Goal: Information Seeking & Learning: Learn about a topic

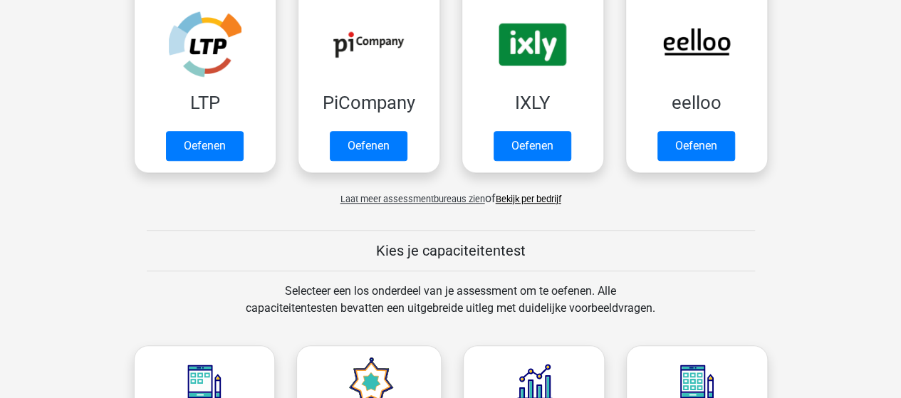
scroll to position [427, 0]
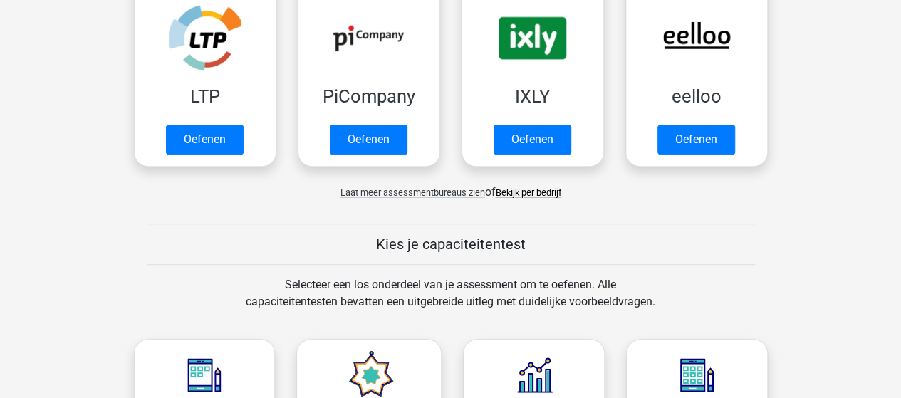
click at [551, 189] on link "Bekijk per bedrijf" at bounding box center [529, 192] width 66 height 11
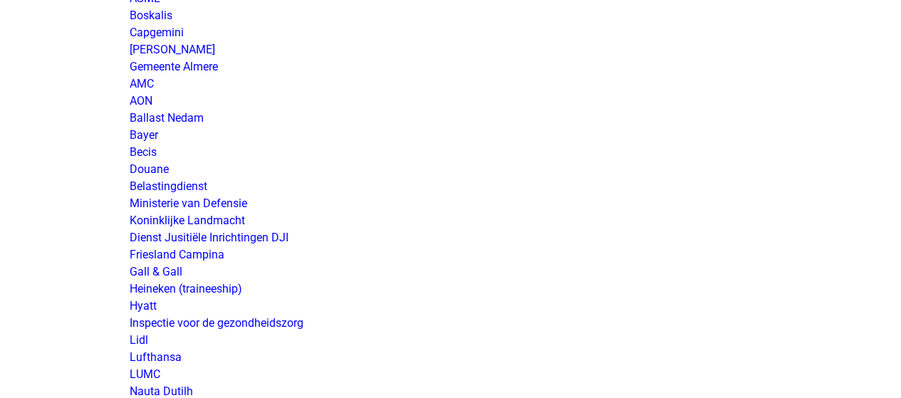
scroll to position [2279, 0]
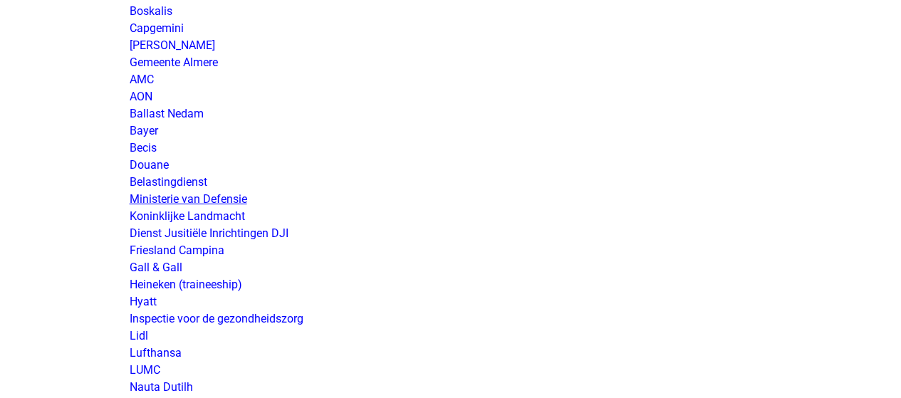
click at [227, 197] on link "Ministerie van Defensie" at bounding box center [189, 199] width 118 height 14
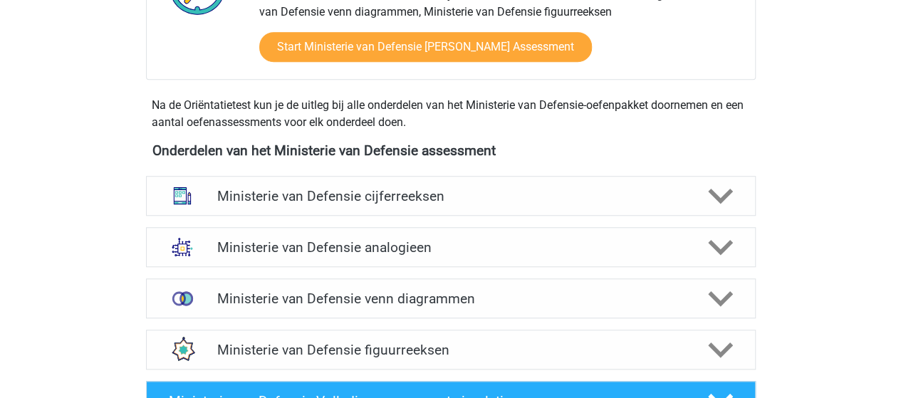
scroll to position [570, 0]
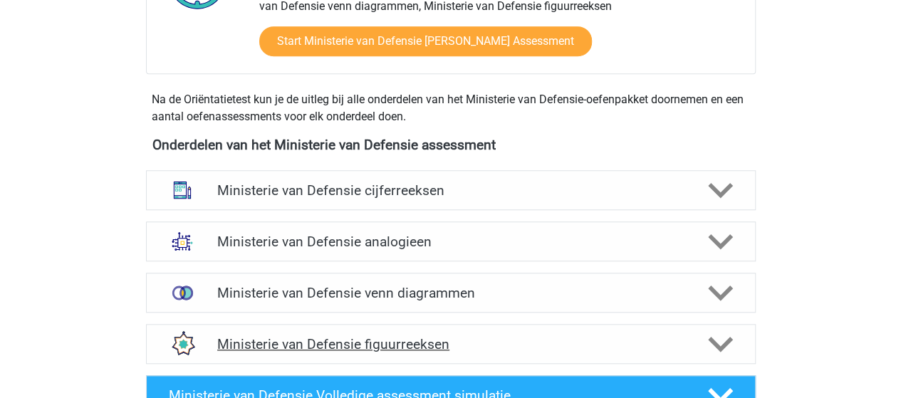
click at [426, 346] on h4 "Ministerie van Defensie figuurreeksen" at bounding box center [450, 344] width 467 height 16
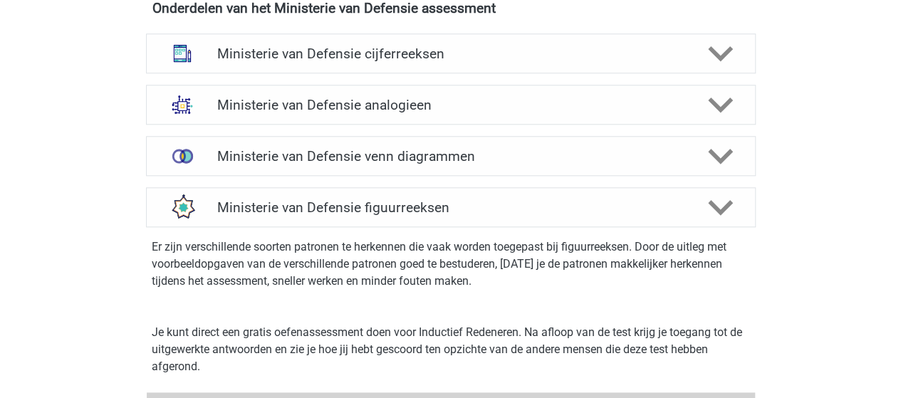
scroll to position [712, 0]
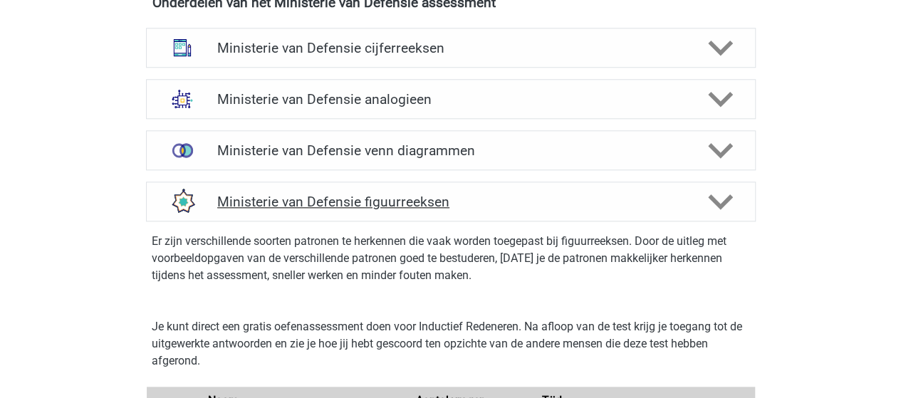
click at [417, 201] on h4 "Ministerie van Defensie figuurreeksen" at bounding box center [450, 202] width 467 height 16
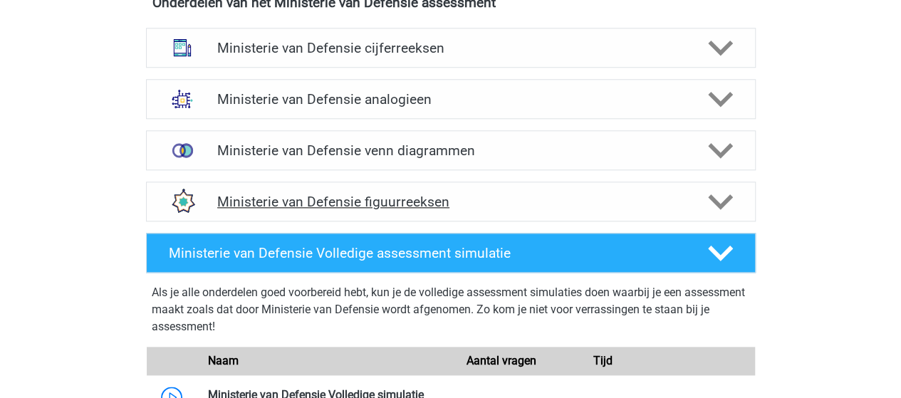
click at [380, 200] on h4 "Ministerie van Defensie figuurreeksen" at bounding box center [450, 202] width 467 height 16
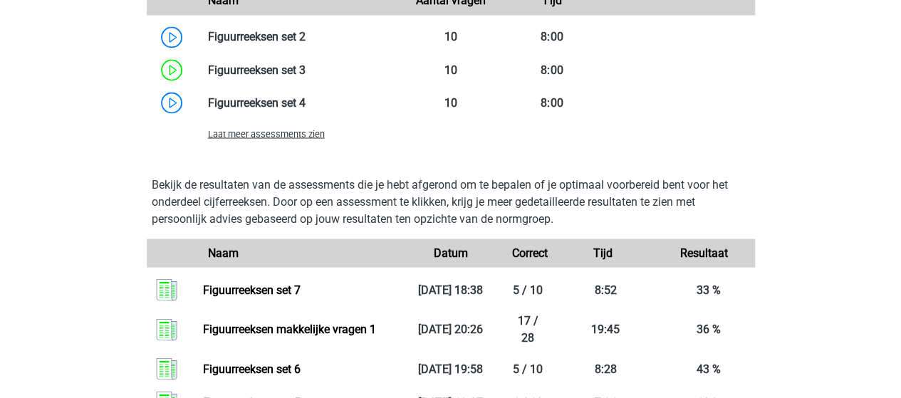
scroll to position [1353, 0]
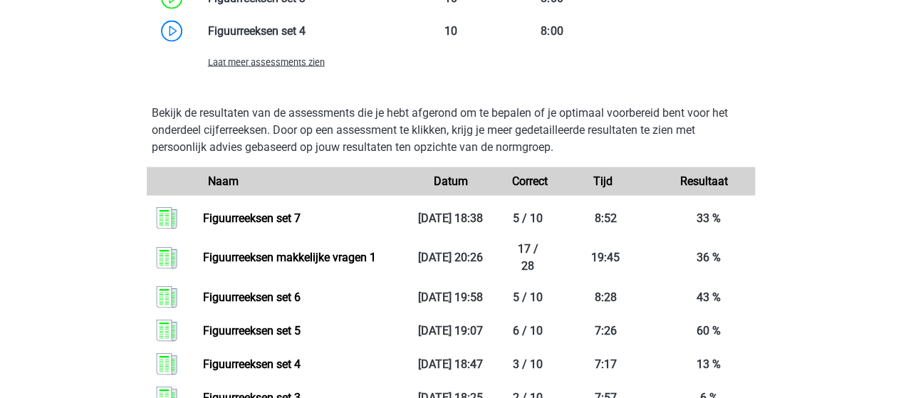
click at [292, 65] on span "Laat meer assessments zien" at bounding box center [266, 62] width 117 height 11
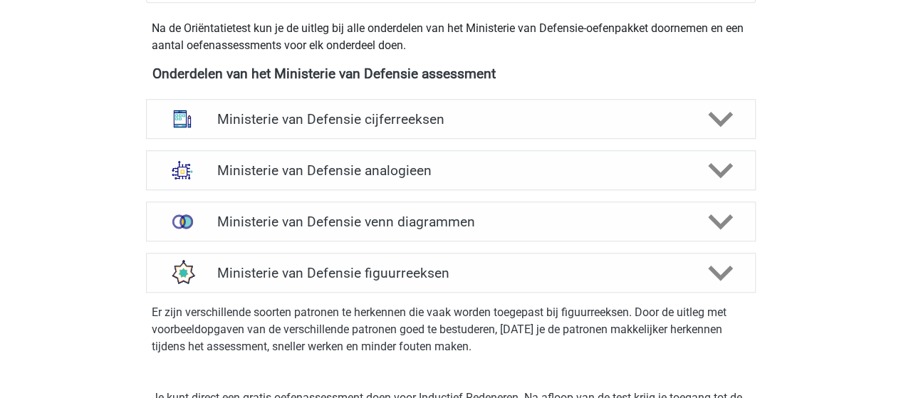
scroll to position [641, 0]
click at [407, 113] on h4 "Ministerie van Defensie cijferreeksen" at bounding box center [450, 119] width 467 height 16
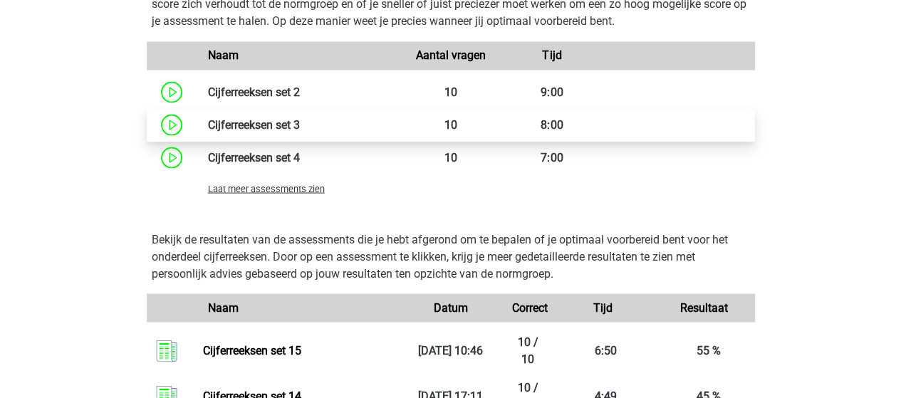
scroll to position [1282, 0]
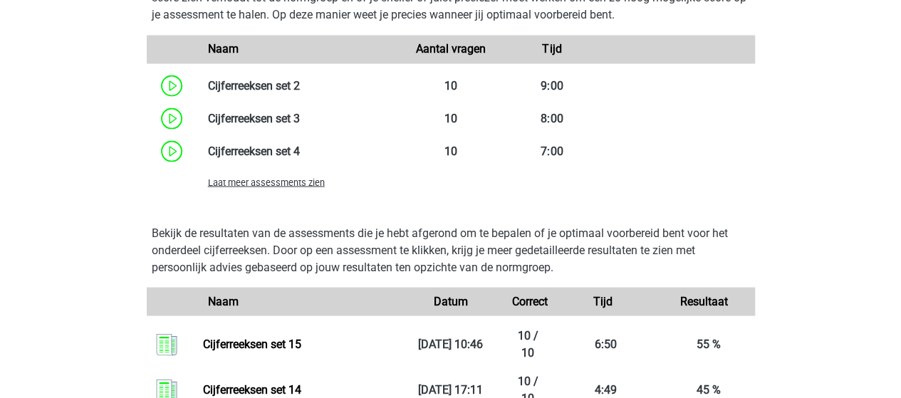
click at [309, 179] on span "Laat meer assessments zien" at bounding box center [266, 182] width 117 height 11
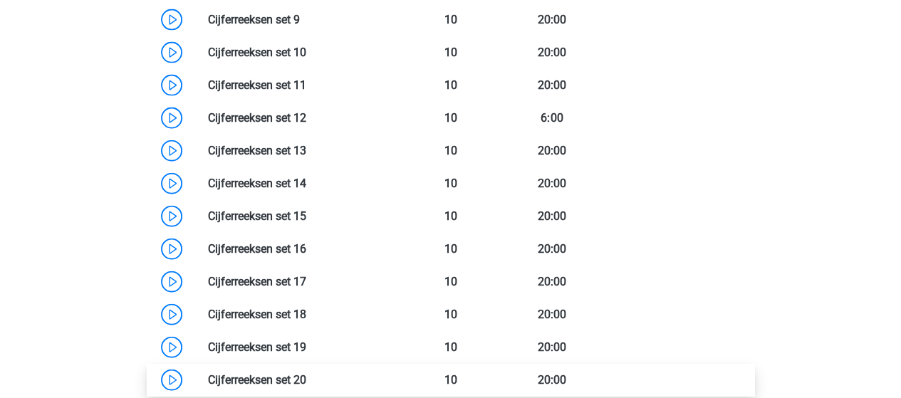
scroll to position [1567, 0]
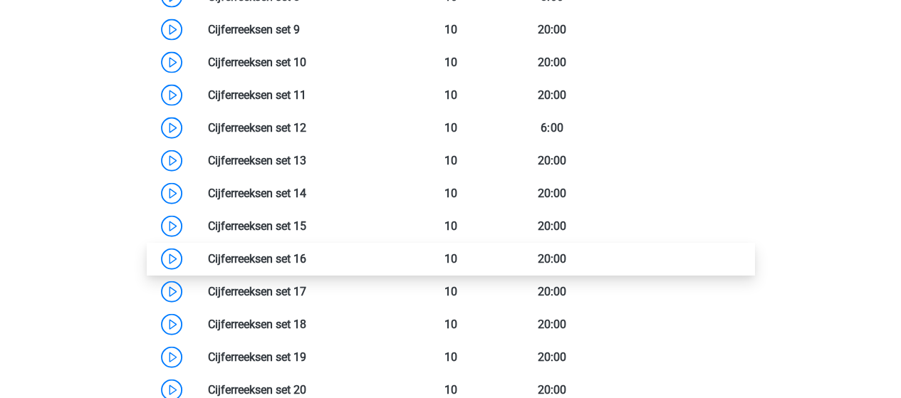
click at [306, 256] on link at bounding box center [306, 259] width 0 height 14
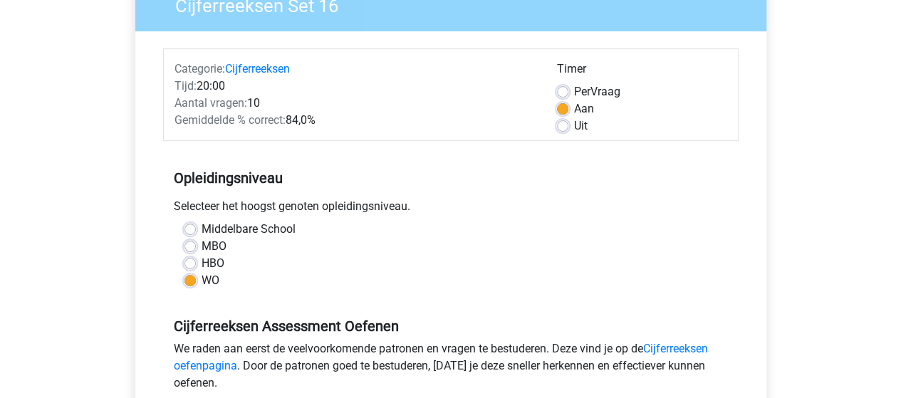
scroll to position [356, 0]
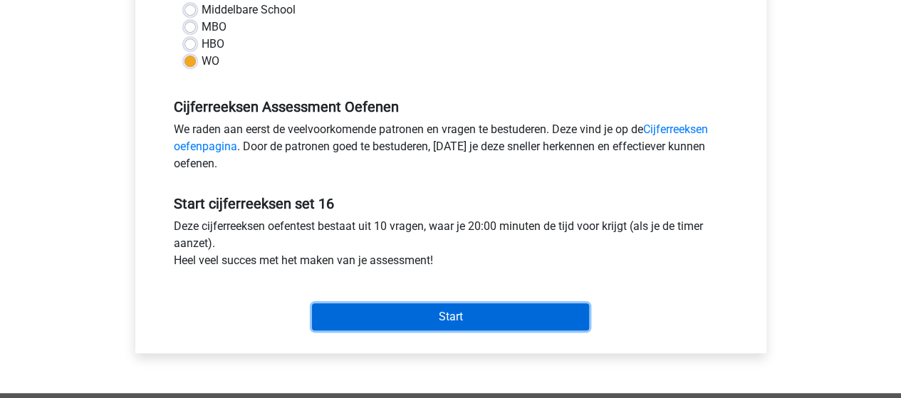
click at [504, 311] on input "Start" at bounding box center [450, 316] width 277 height 27
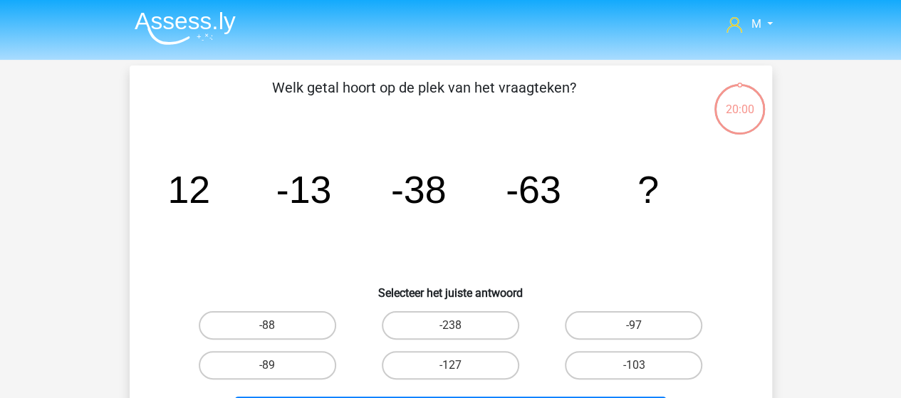
scroll to position [71, 0]
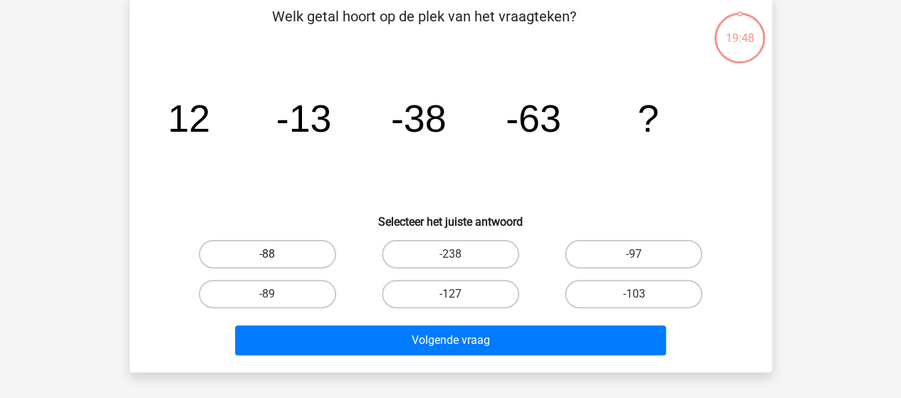
click at [252, 257] on label "-88" at bounding box center [267, 254] width 137 height 28
click at [267, 257] on input "-88" at bounding box center [271, 258] width 9 height 9
radio input "true"
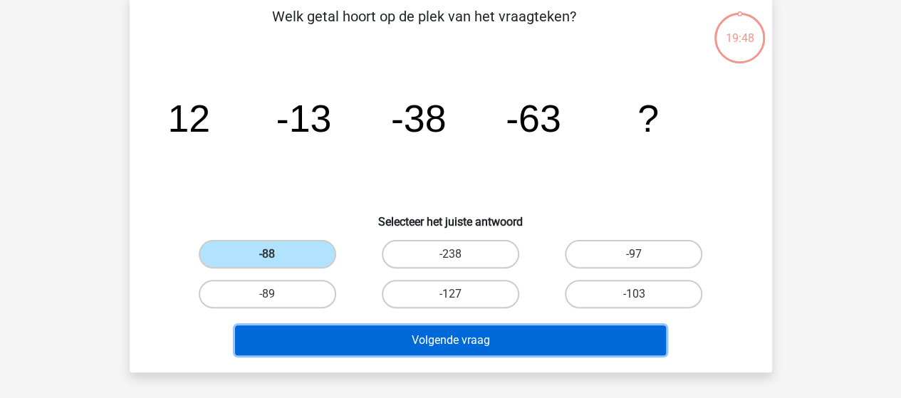
drag, startPoint x: 338, startPoint y: 337, endPoint x: 348, endPoint y: 335, distance: 10.1
click at [338, 337] on button "Volgende vraag" at bounding box center [450, 341] width 431 height 30
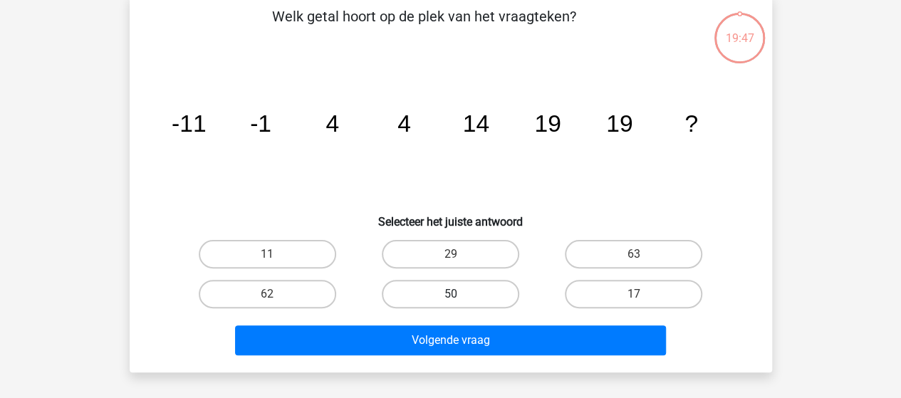
scroll to position [66, 0]
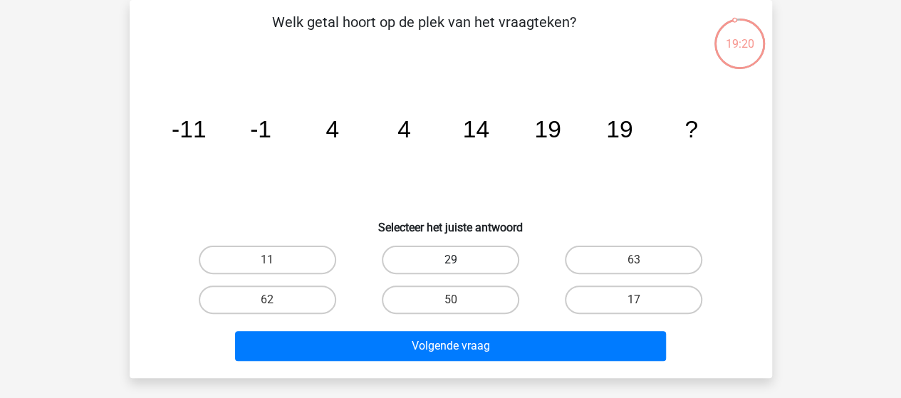
click at [456, 261] on input "29" at bounding box center [454, 264] width 9 height 9
radio input "true"
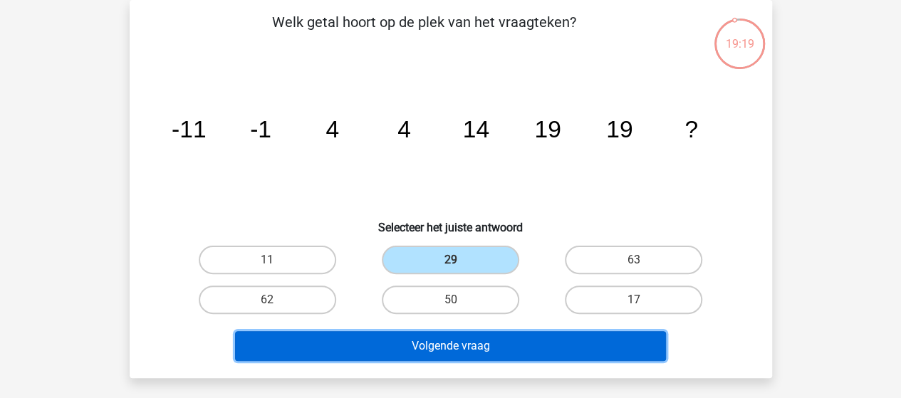
drag, startPoint x: 462, startPoint y: 340, endPoint x: 476, endPoint y: 326, distance: 20.1
click at [463, 340] on button "Volgende vraag" at bounding box center [450, 346] width 431 height 30
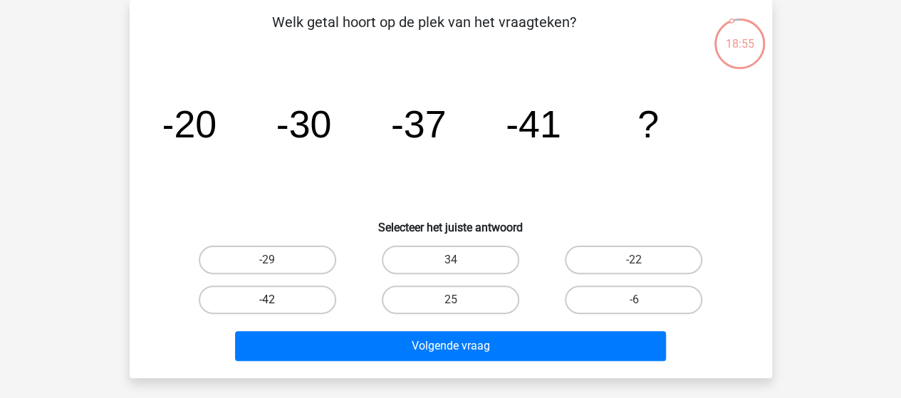
click at [288, 293] on label "-42" at bounding box center [267, 300] width 137 height 28
click at [276, 300] on input "-42" at bounding box center [271, 304] width 9 height 9
radio input "true"
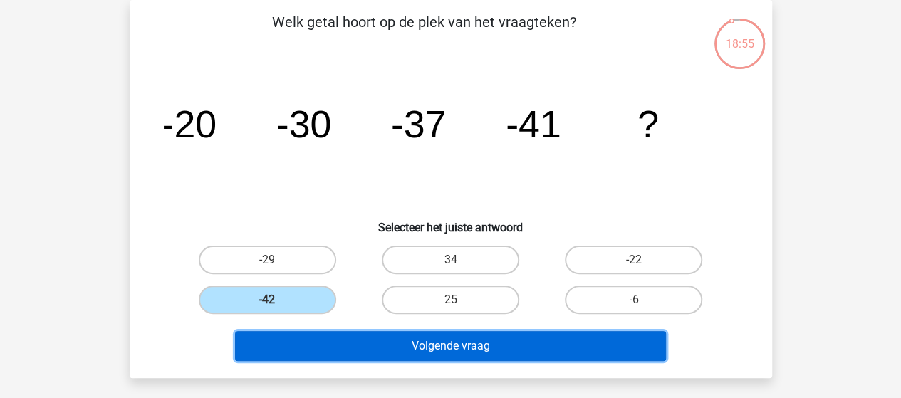
click at [412, 341] on button "Volgende vraag" at bounding box center [450, 346] width 431 height 30
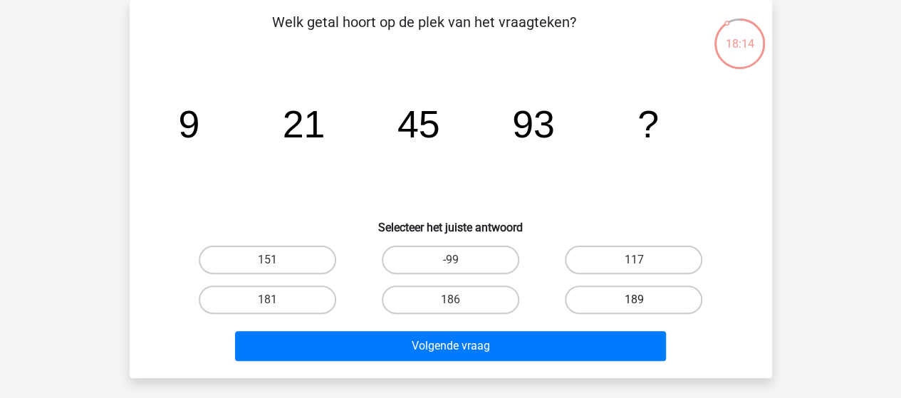
click at [595, 301] on label "189" at bounding box center [633, 300] width 137 height 28
click at [634, 301] on input "189" at bounding box center [638, 304] width 9 height 9
radio input "true"
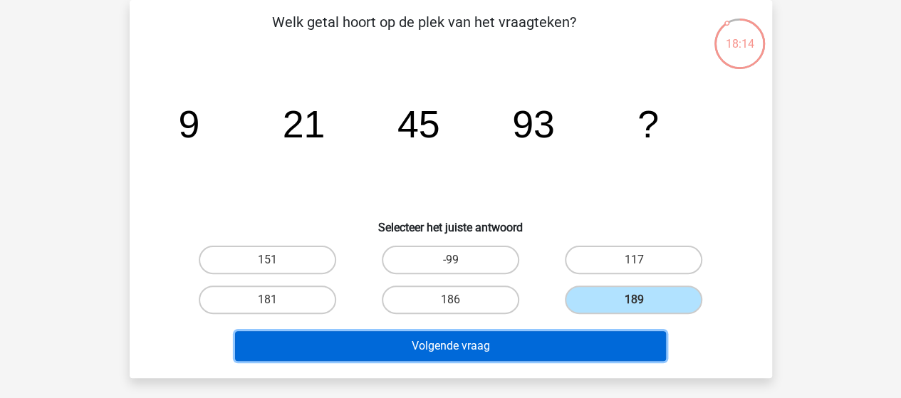
click at [517, 352] on button "Volgende vraag" at bounding box center [450, 346] width 431 height 30
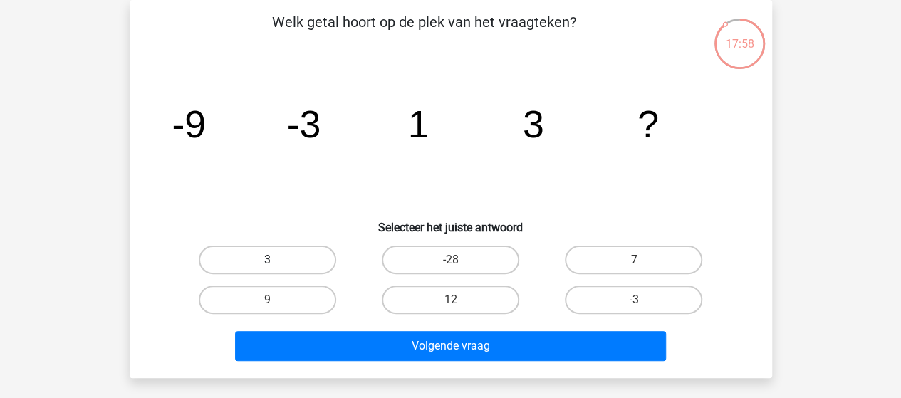
click at [288, 254] on label "3" at bounding box center [267, 260] width 137 height 28
click at [276, 260] on input "3" at bounding box center [271, 264] width 9 height 9
radio input "true"
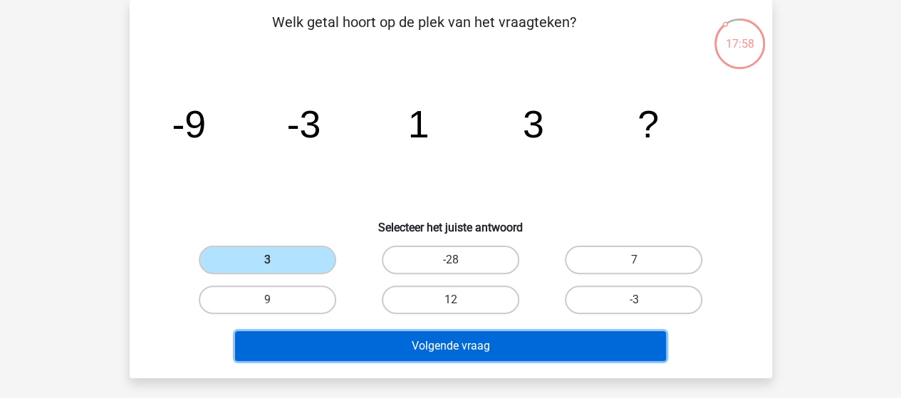
click at [444, 346] on button "Volgende vraag" at bounding box center [450, 346] width 431 height 30
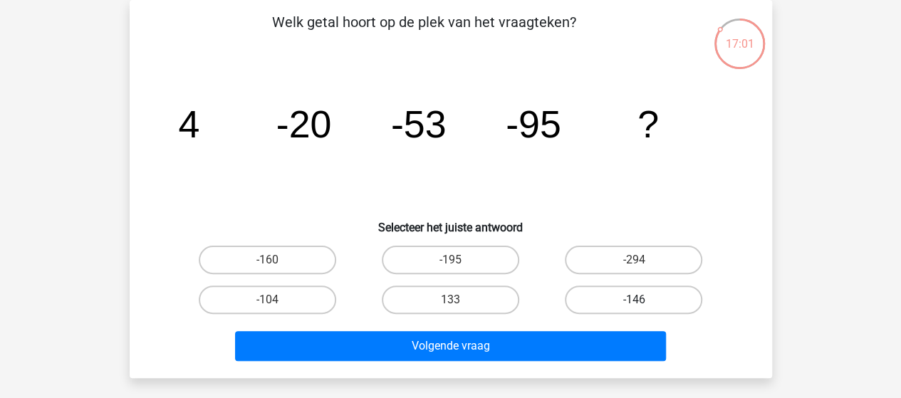
click at [585, 297] on label "-146" at bounding box center [633, 300] width 137 height 28
click at [634, 300] on input "-146" at bounding box center [638, 304] width 9 height 9
radio input "true"
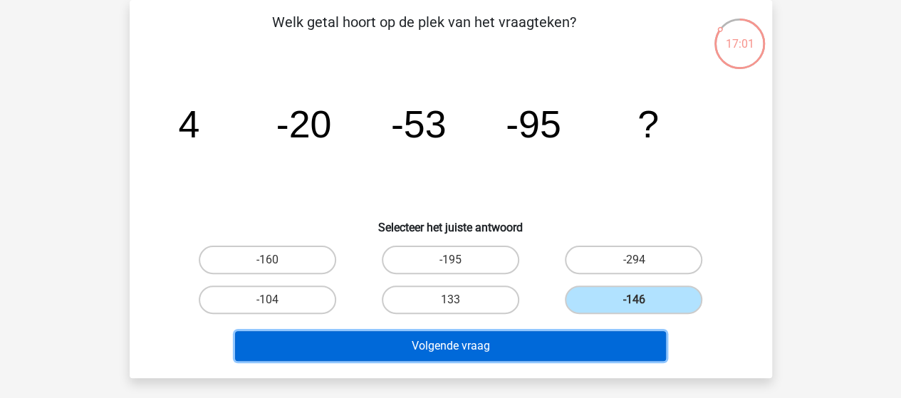
click at [531, 340] on button "Volgende vraag" at bounding box center [450, 346] width 431 height 30
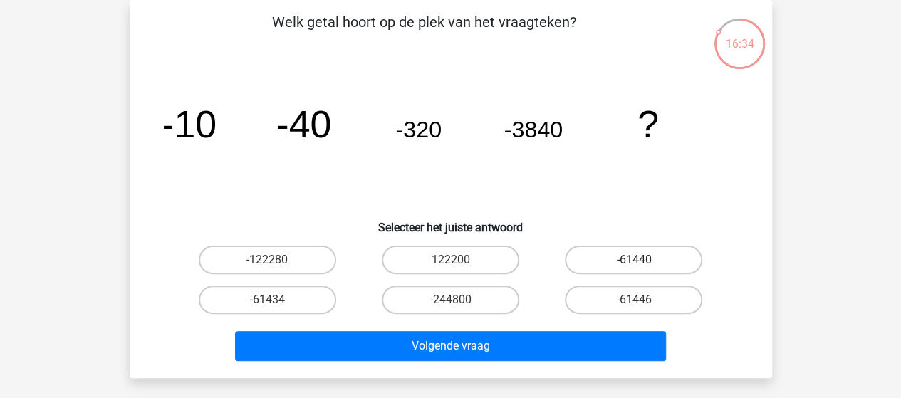
click at [618, 257] on label "-61440" at bounding box center [633, 260] width 137 height 28
click at [634, 260] on input "-61440" at bounding box center [638, 264] width 9 height 9
radio input "true"
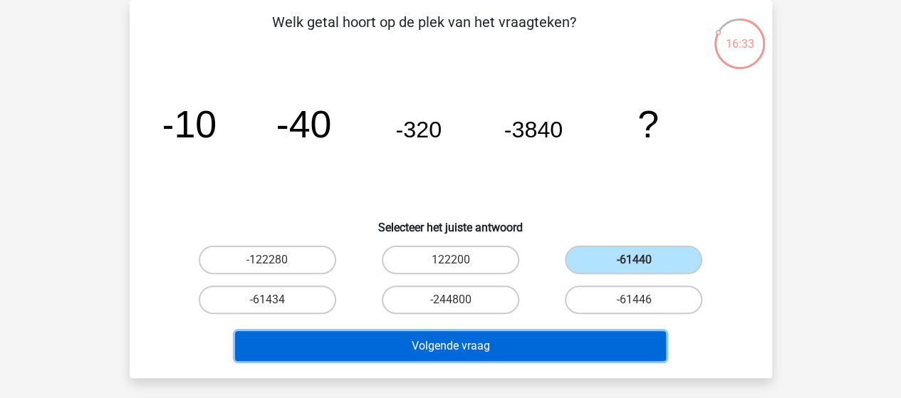
click at [484, 341] on button "Volgende vraag" at bounding box center [450, 346] width 431 height 30
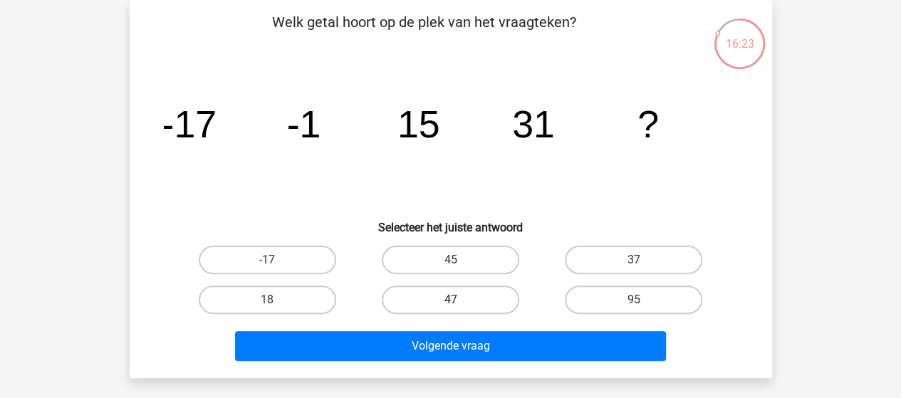
click at [467, 295] on label "47" at bounding box center [450, 300] width 137 height 28
click at [459, 300] on input "47" at bounding box center [454, 304] width 9 height 9
radio input "true"
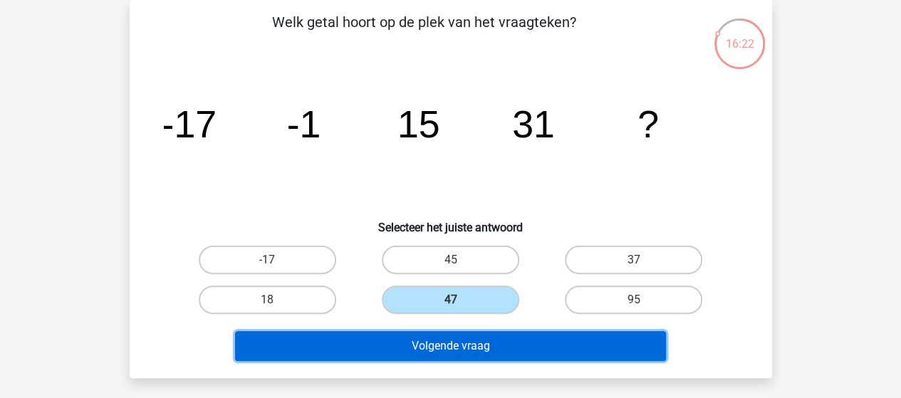
click at [478, 341] on button "Volgende vraag" at bounding box center [450, 346] width 431 height 30
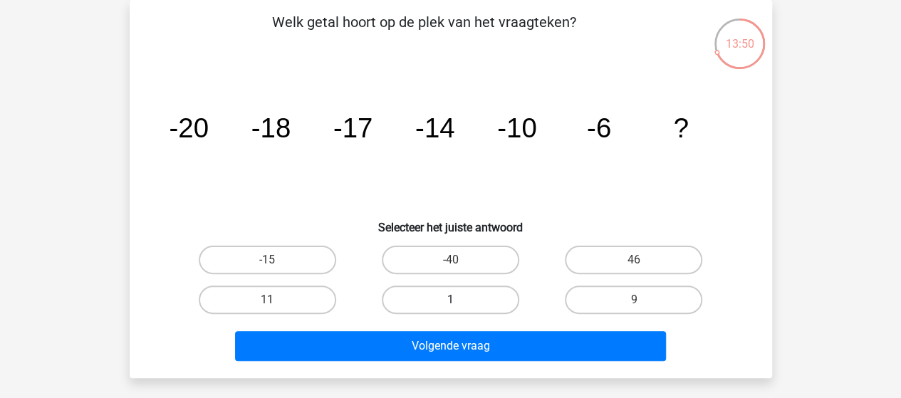
click at [472, 293] on label "1" at bounding box center [450, 300] width 137 height 28
click at [459, 300] on input "1" at bounding box center [454, 304] width 9 height 9
radio input "true"
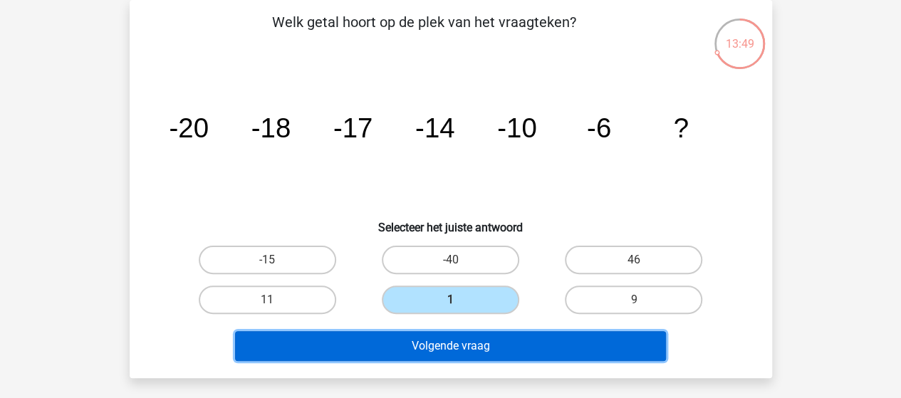
click at [466, 340] on button "Volgende vraag" at bounding box center [450, 346] width 431 height 30
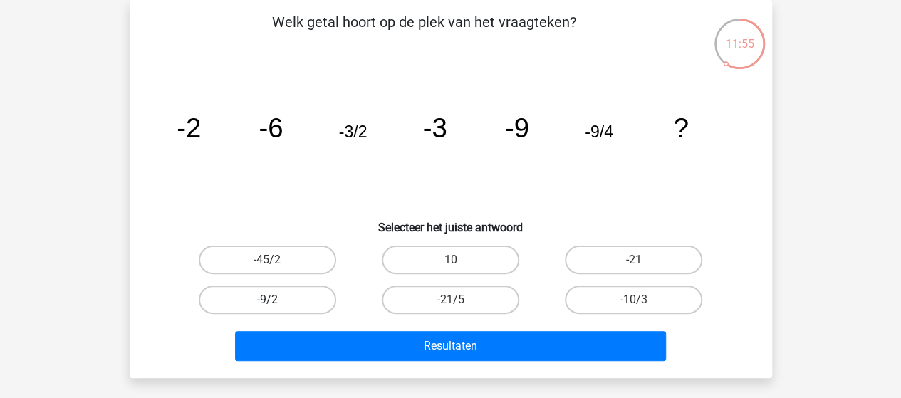
click at [315, 301] on label "-9/2" at bounding box center [267, 300] width 137 height 28
click at [276, 301] on input "-9/2" at bounding box center [271, 304] width 9 height 9
radio input "true"
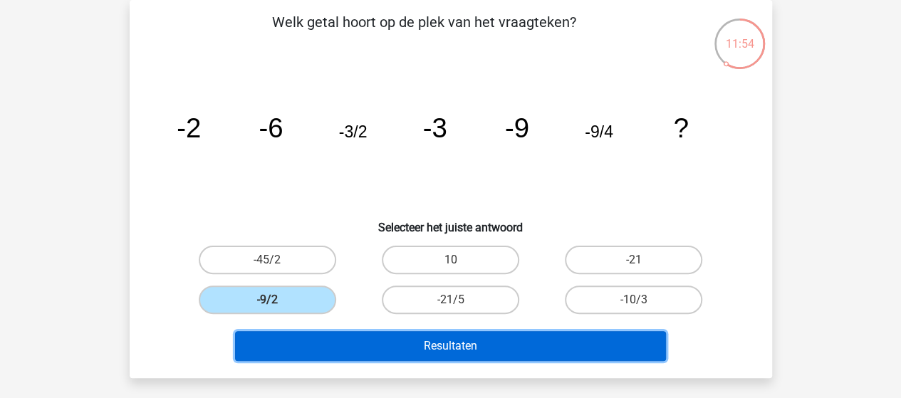
click at [402, 341] on button "Resultaten" at bounding box center [450, 346] width 431 height 30
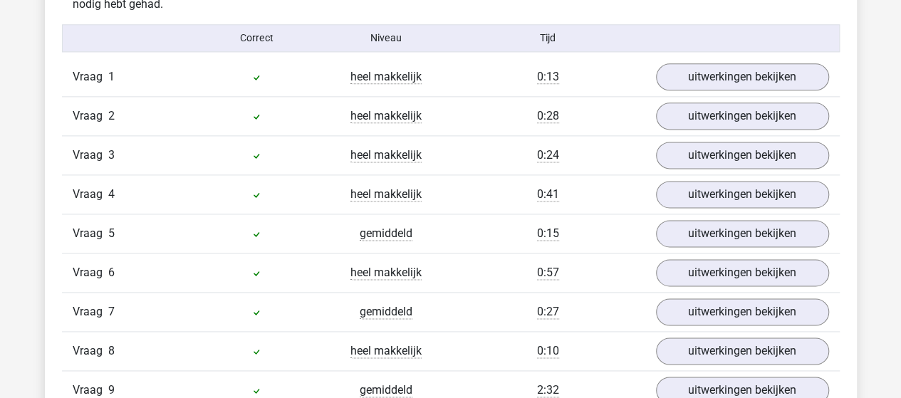
scroll to position [855, 0]
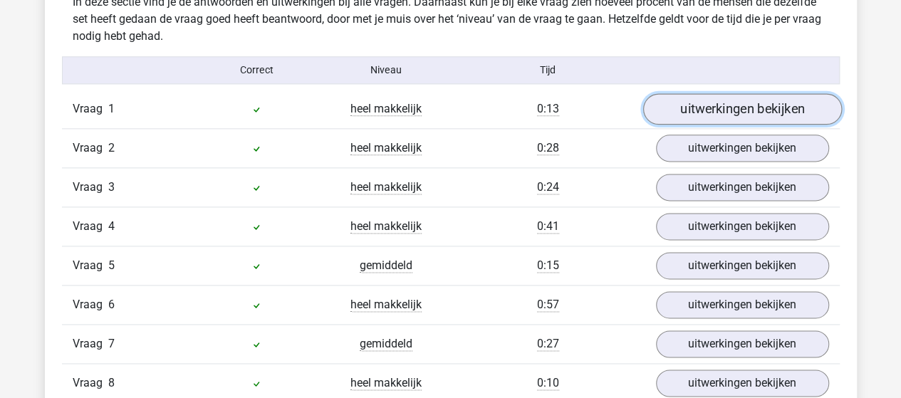
click at [714, 114] on link "uitwerkingen bekijken" at bounding box center [741, 108] width 199 height 31
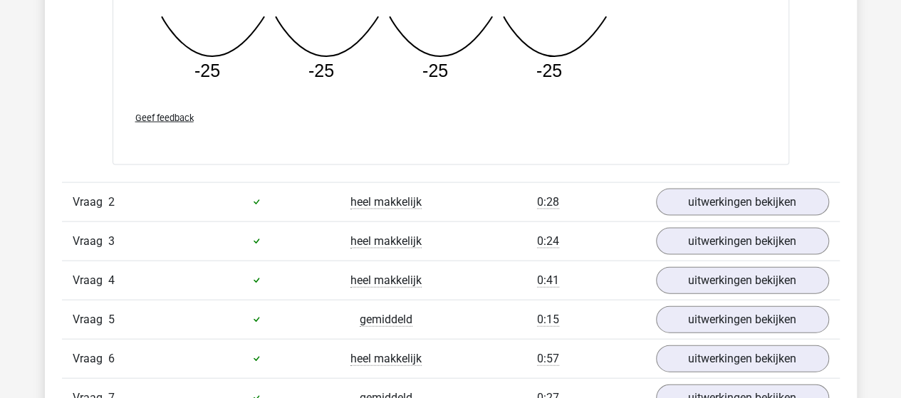
scroll to position [1425, 0]
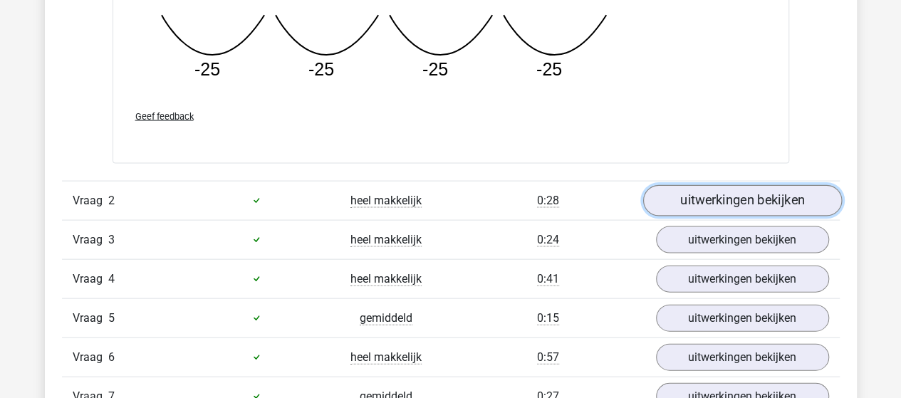
click at [717, 193] on link "uitwerkingen bekijken" at bounding box center [741, 200] width 199 height 31
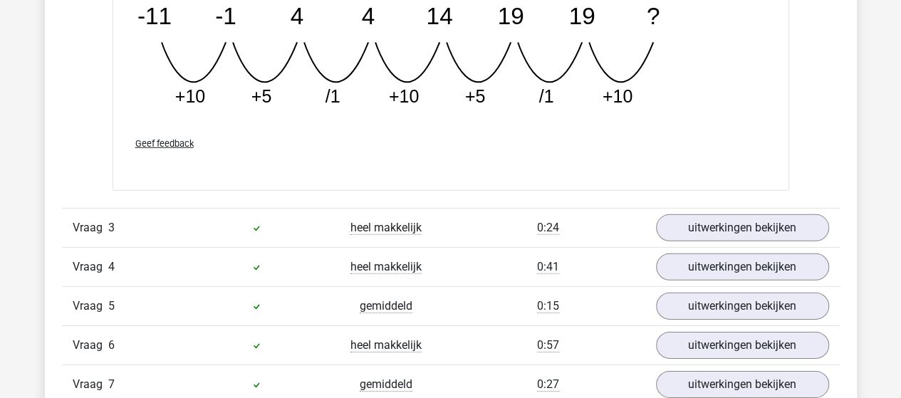
scroll to position [2066, 0]
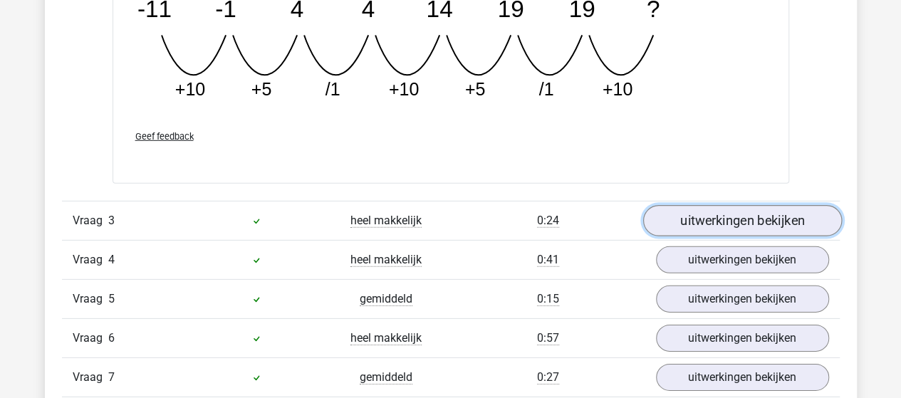
click at [712, 209] on link "uitwerkingen bekijken" at bounding box center [741, 221] width 199 height 31
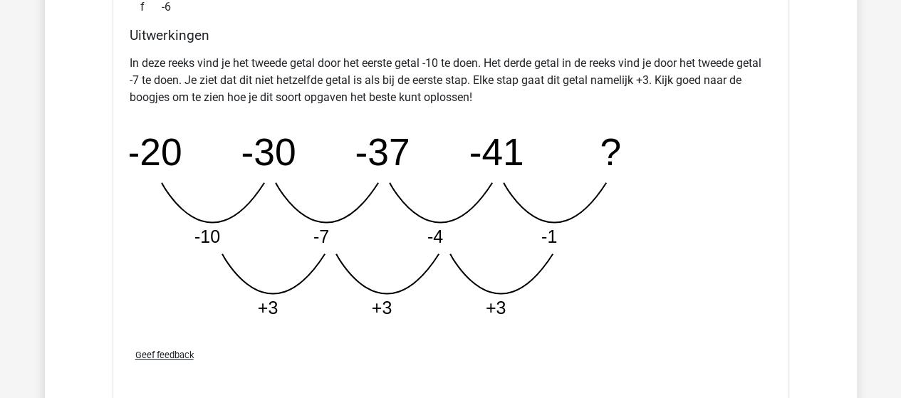
scroll to position [2778, 0]
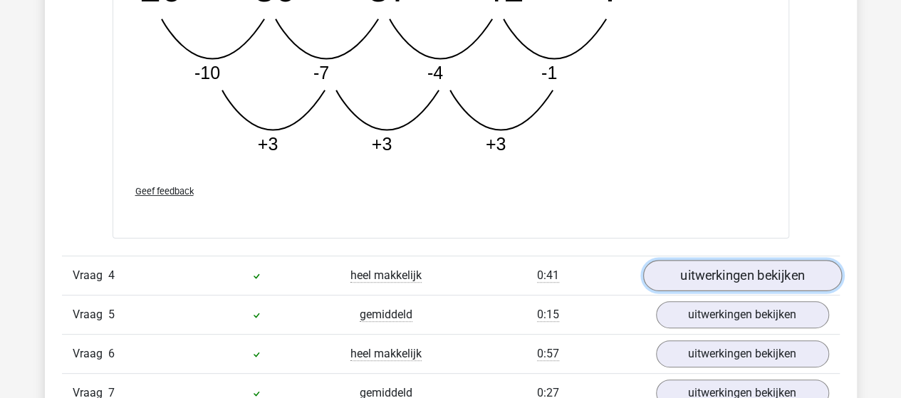
drag, startPoint x: 724, startPoint y: 266, endPoint x: 721, endPoint y: 244, distance: 23.0
click at [724, 266] on link "uitwerkingen bekijken" at bounding box center [741, 275] width 199 height 31
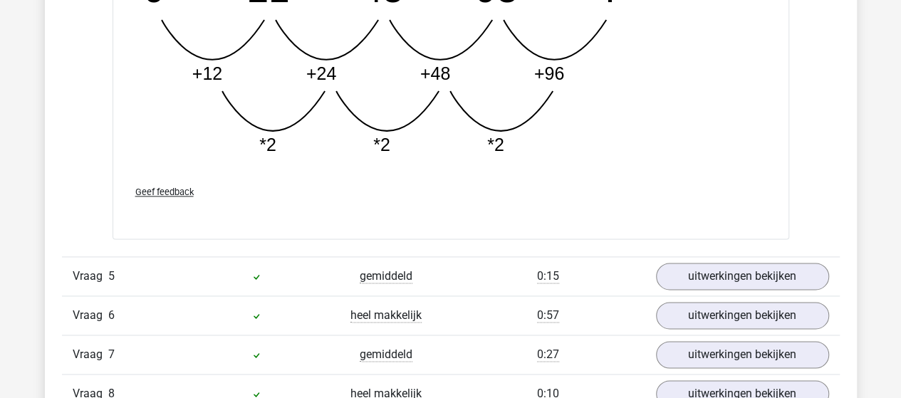
scroll to position [3561, 0]
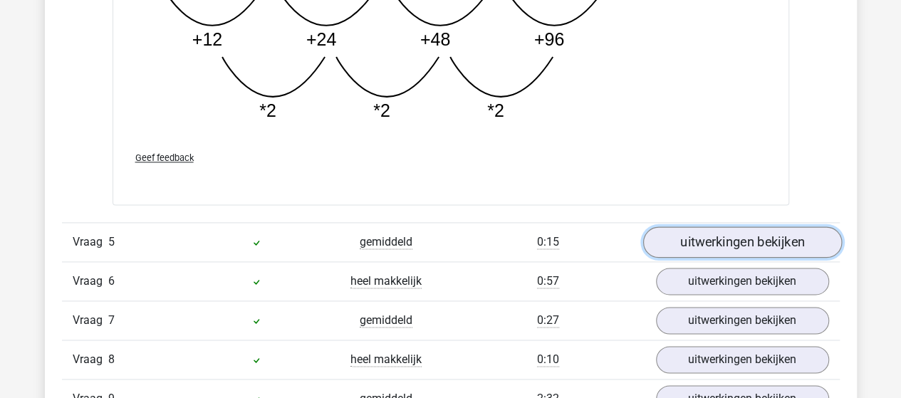
click at [724, 231] on link "uitwerkingen bekijken" at bounding box center [741, 242] width 199 height 31
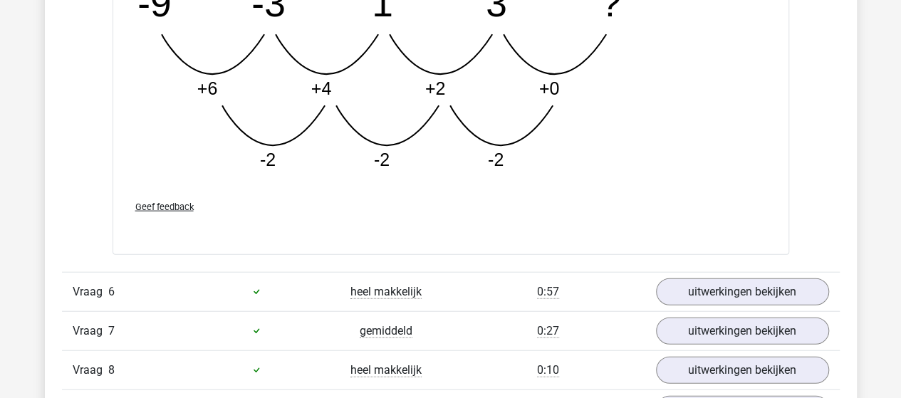
scroll to position [4345, 0]
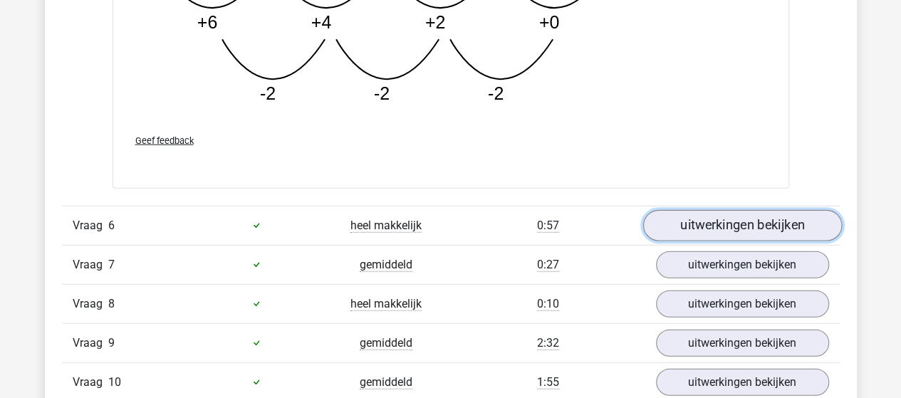
click at [724, 212] on link "uitwerkingen bekijken" at bounding box center [741, 225] width 199 height 31
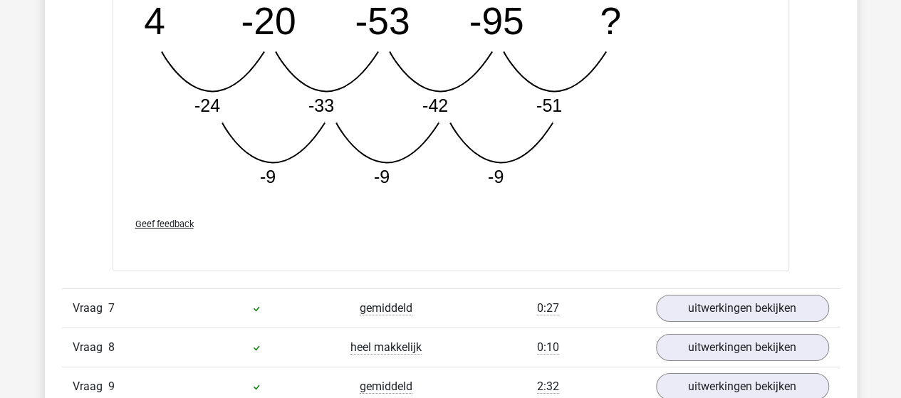
scroll to position [5057, 0]
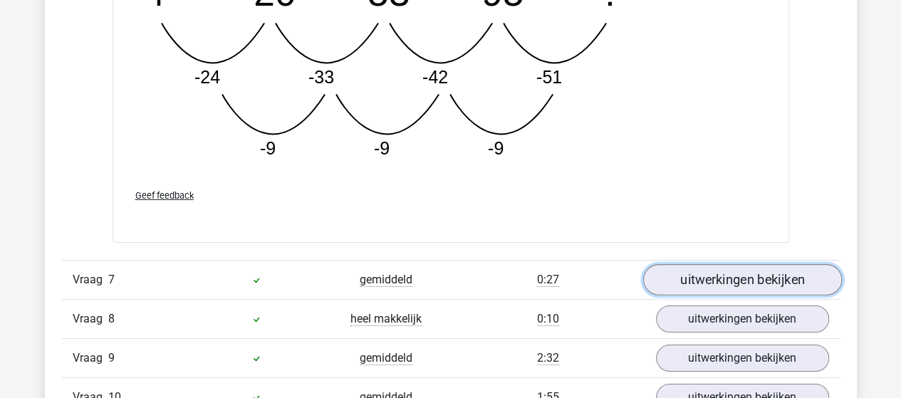
click at [722, 265] on link "uitwerkingen bekijken" at bounding box center [741, 279] width 199 height 31
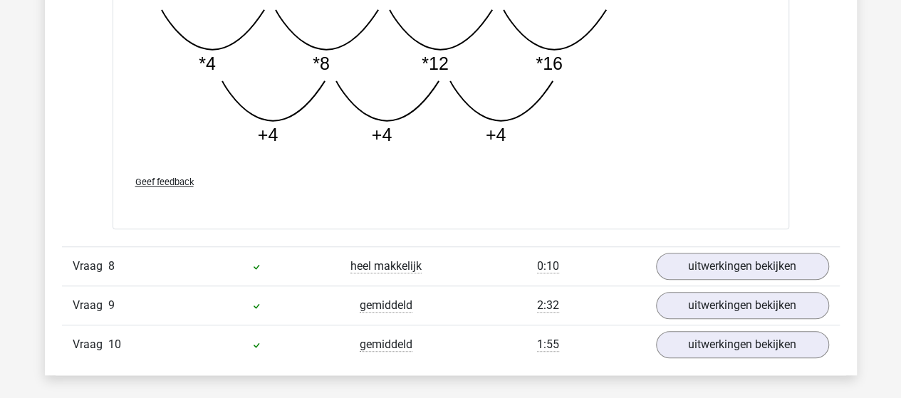
scroll to position [5841, 0]
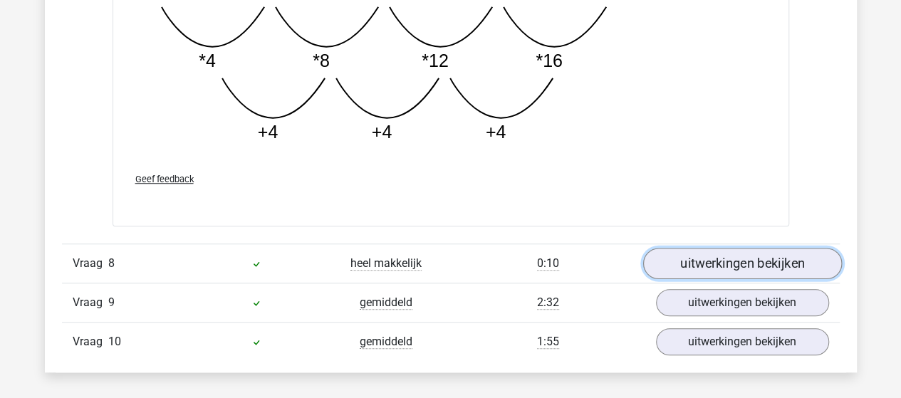
click at [742, 250] on link "uitwerkingen bekijken" at bounding box center [741, 263] width 199 height 31
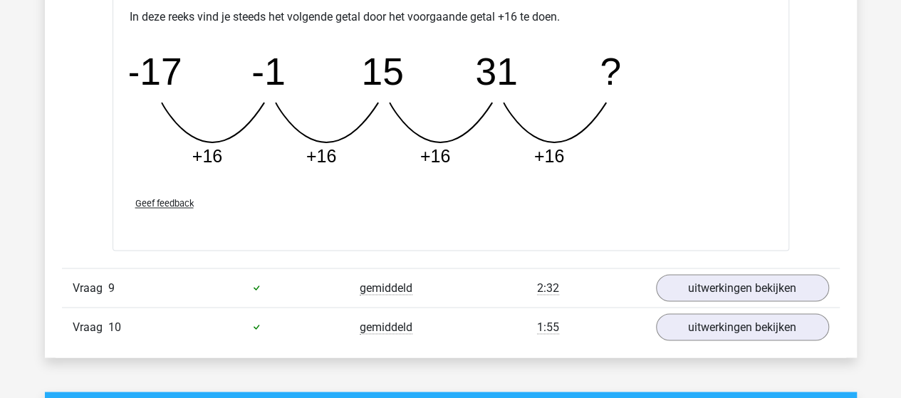
scroll to position [6482, 0]
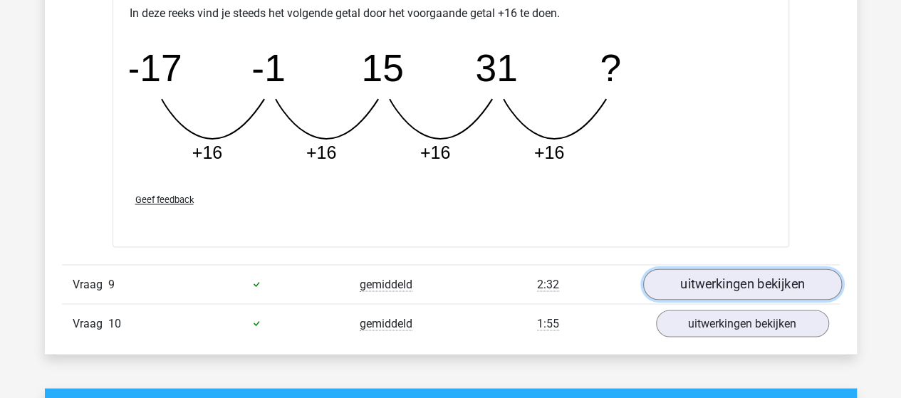
click at [717, 270] on link "uitwerkingen bekijken" at bounding box center [741, 284] width 199 height 31
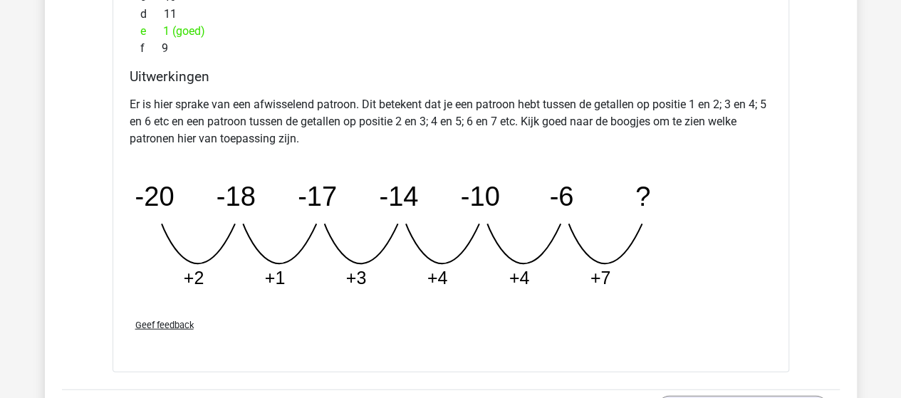
scroll to position [7194, 0]
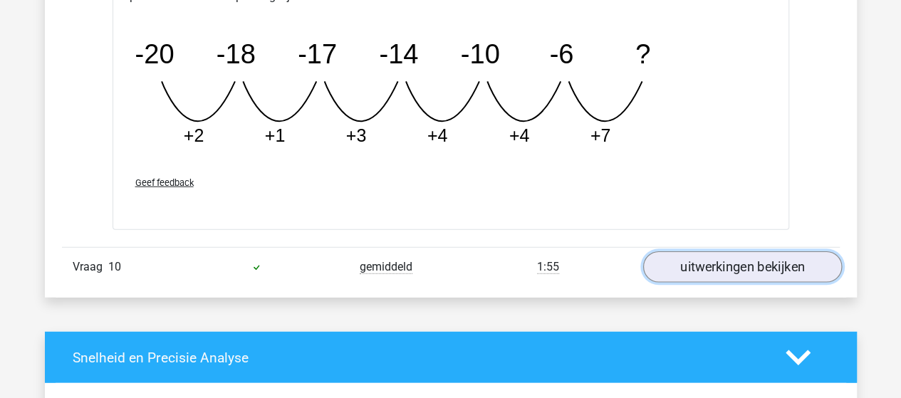
click at [692, 263] on link "uitwerkingen bekijken" at bounding box center [741, 267] width 199 height 31
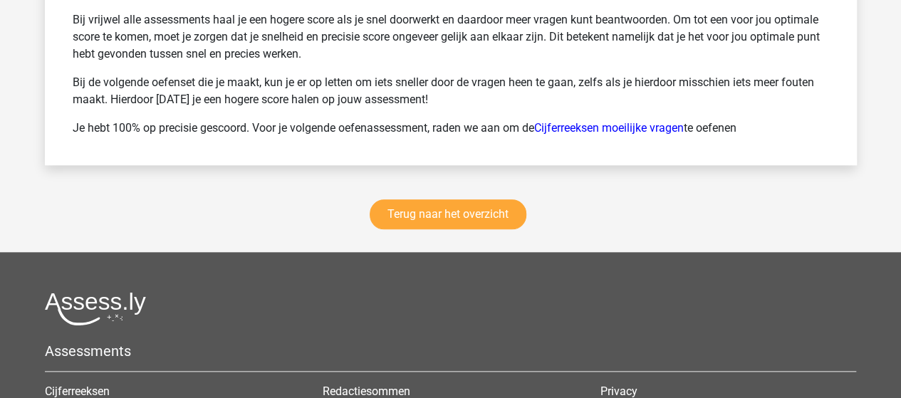
scroll to position [8754, 0]
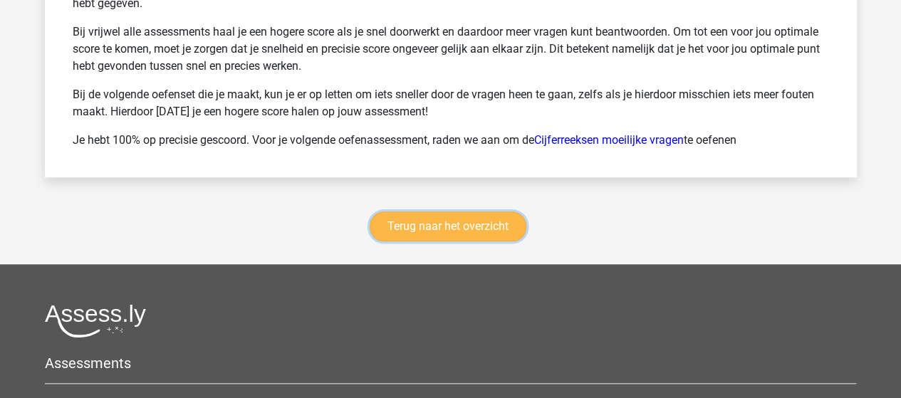
click at [493, 217] on link "Terug naar het overzicht" at bounding box center [448, 227] width 157 height 30
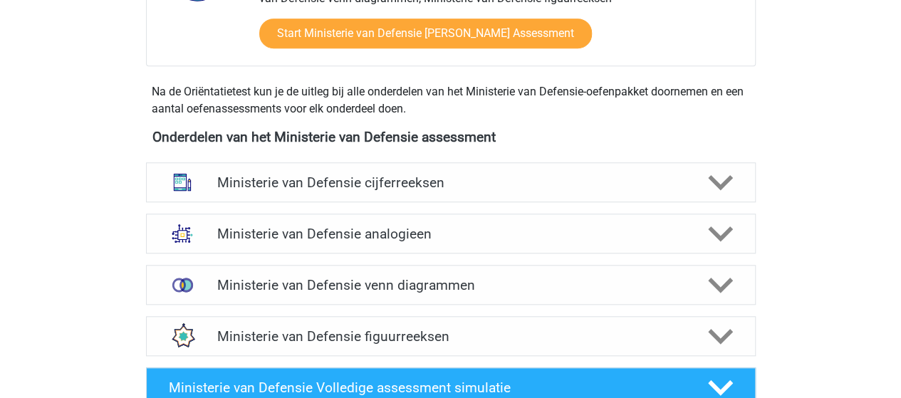
scroll to position [570, 0]
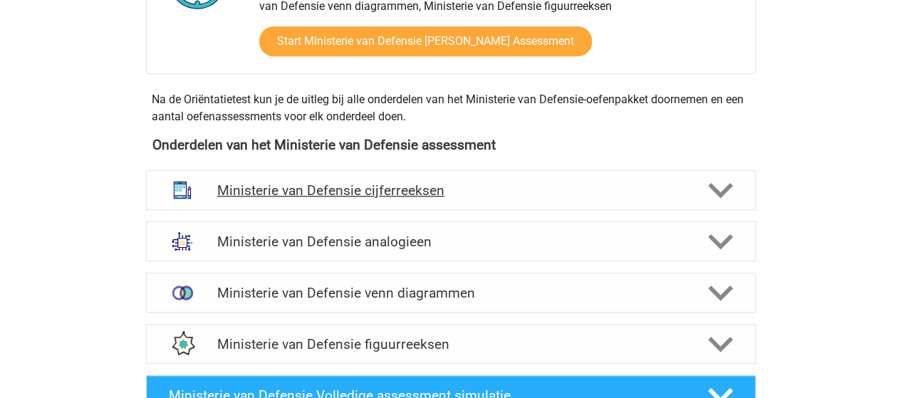
click at [389, 184] on h4 "Ministerie van Defensie cijferreeksen" at bounding box center [450, 190] width 467 height 16
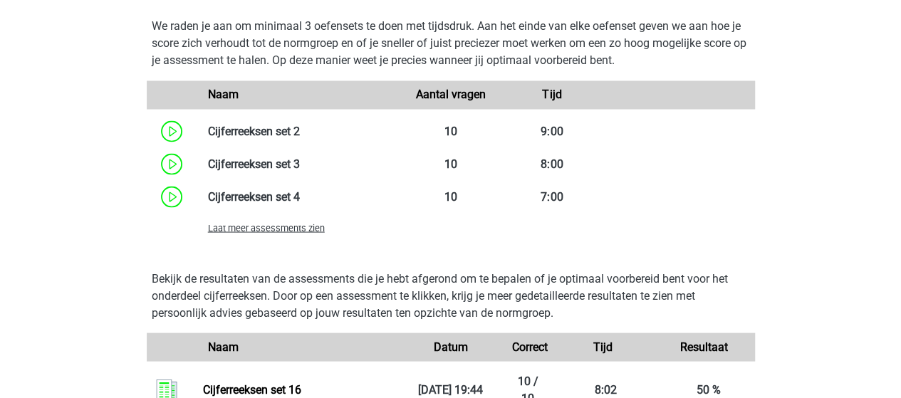
scroll to position [1282, 0]
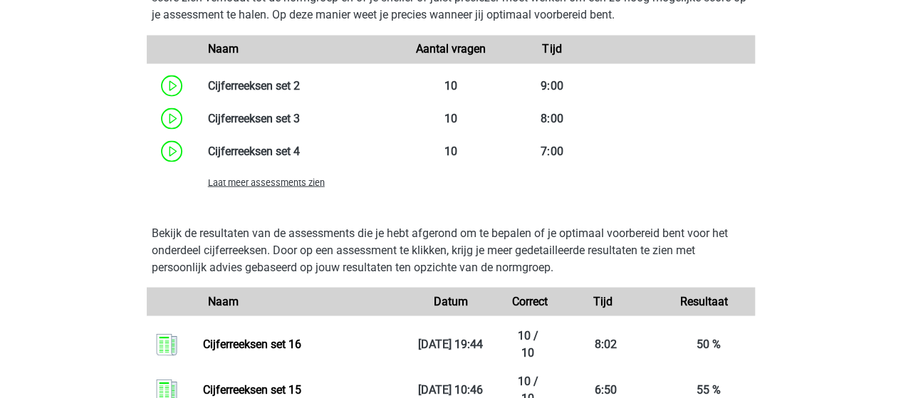
click at [306, 182] on span "Laat meer assessments zien" at bounding box center [266, 182] width 117 height 11
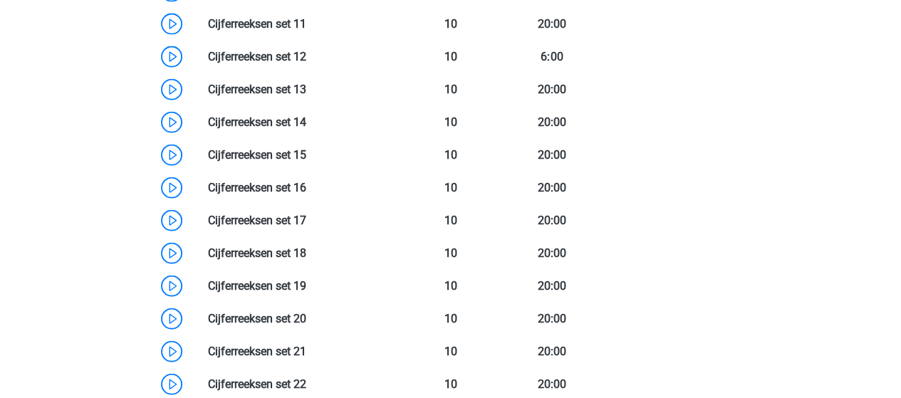
scroll to position [1638, 0]
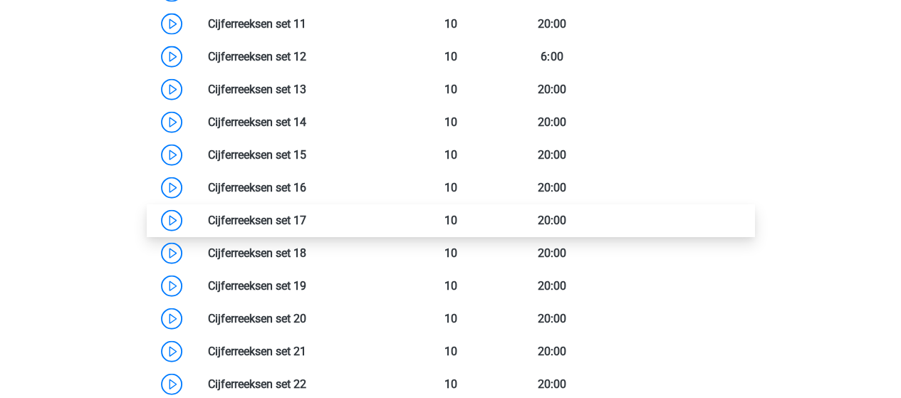
click at [306, 217] on link at bounding box center [306, 221] width 0 height 14
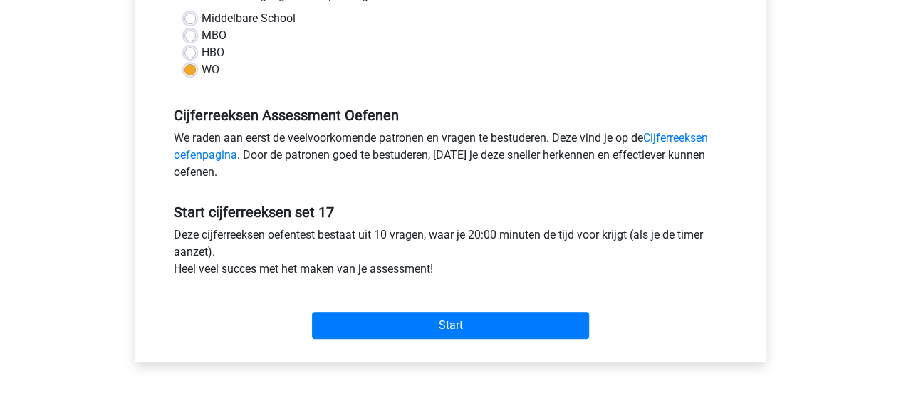
scroll to position [356, 0]
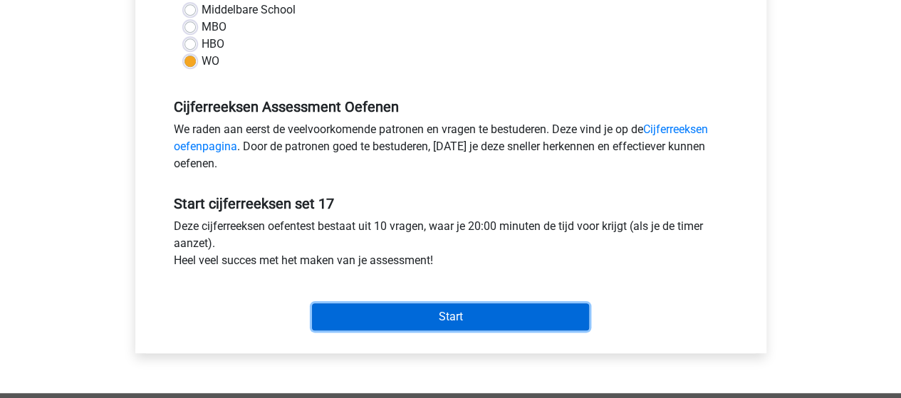
drag, startPoint x: 479, startPoint y: 324, endPoint x: 536, endPoint y: 265, distance: 82.1
click at [479, 323] on input "Start" at bounding box center [450, 316] width 277 height 27
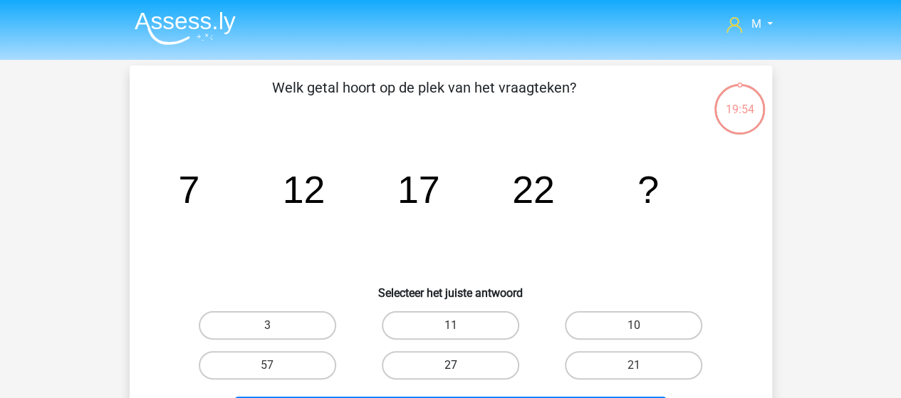
click at [477, 364] on label "27" at bounding box center [450, 365] width 137 height 28
click at [459, 365] on input "27" at bounding box center [454, 369] width 9 height 9
radio input "true"
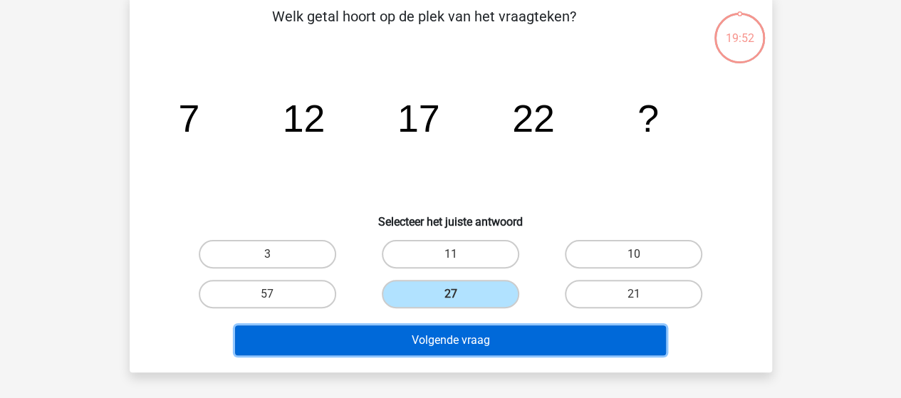
click at [521, 333] on button "Volgende vraag" at bounding box center [450, 341] width 431 height 30
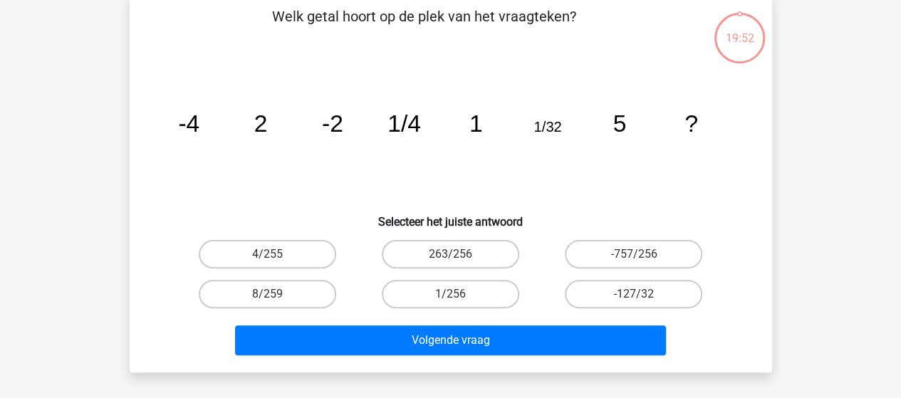
scroll to position [66, 0]
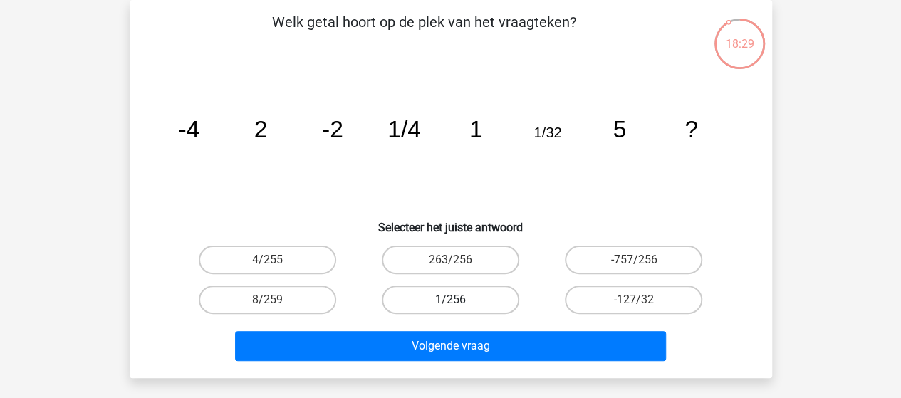
click at [436, 298] on label "1/256" at bounding box center [450, 300] width 137 height 28
click at [450, 300] on input "1/256" at bounding box center [454, 304] width 9 height 9
radio input "true"
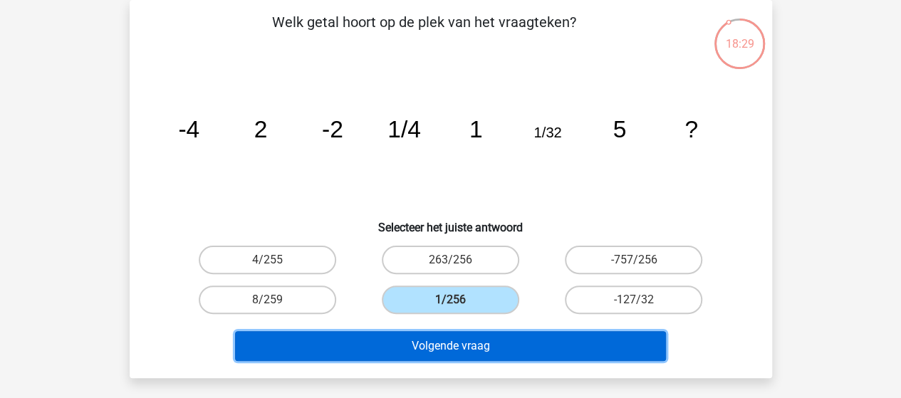
click at [445, 338] on button "Volgende vraag" at bounding box center [450, 346] width 431 height 30
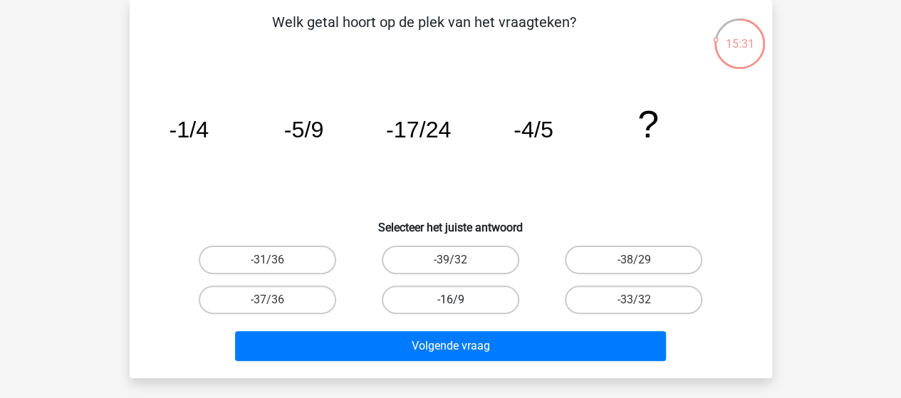
click at [425, 291] on label "-16/9" at bounding box center [450, 300] width 137 height 28
click at [450, 300] on input "-16/9" at bounding box center [454, 304] width 9 height 9
radio input "true"
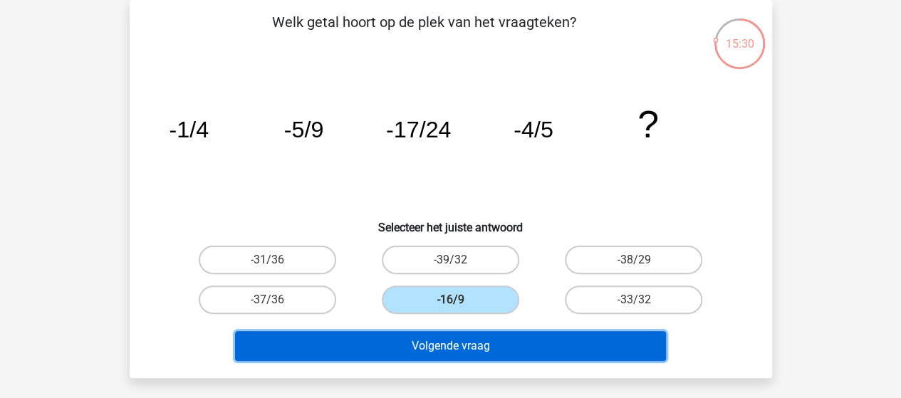
click at [447, 343] on button "Volgende vraag" at bounding box center [450, 346] width 431 height 30
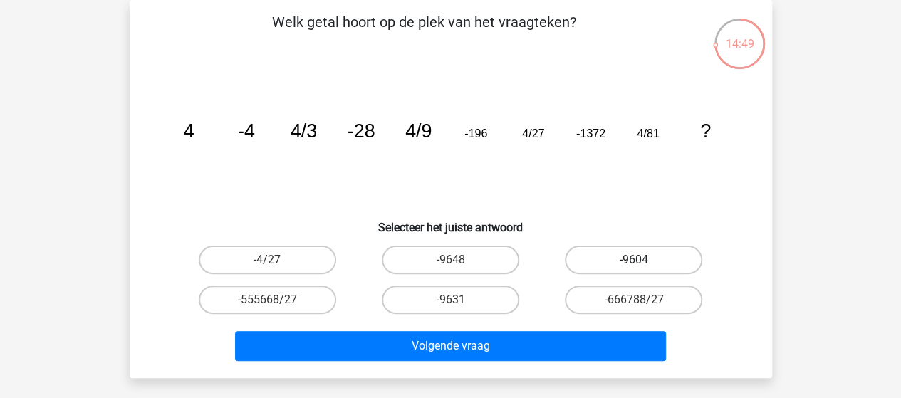
click at [640, 259] on label "-9604" at bounding box center [633, 260] width 137 height 28
click at [640, 260] on input "-9604" at bounding box center [638, 264] width 9 height 9
radio input "true"
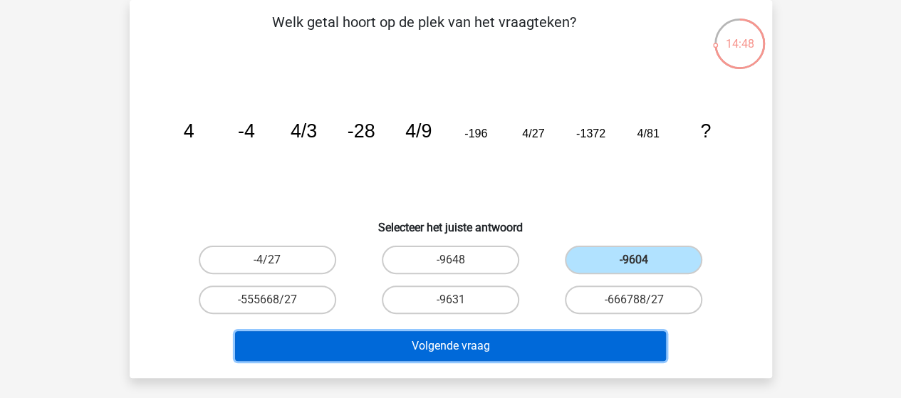
click at [496, 344] on button "Volgende vraag" at bounding box center [450, 346] width 431 height 30
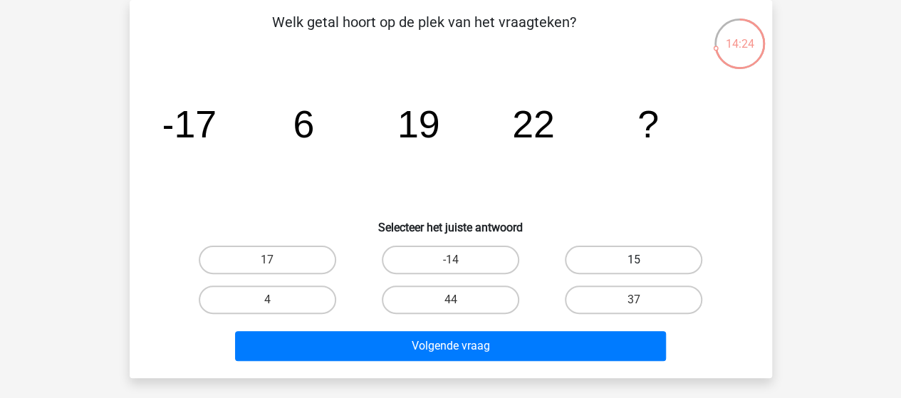
click at [595, 264] on label "15" at bounding box center [633, 260] width 137 height 28
click at [634, 264] on input "15" at bounding box center [638, 264] width 9 height 9
radio input "true"
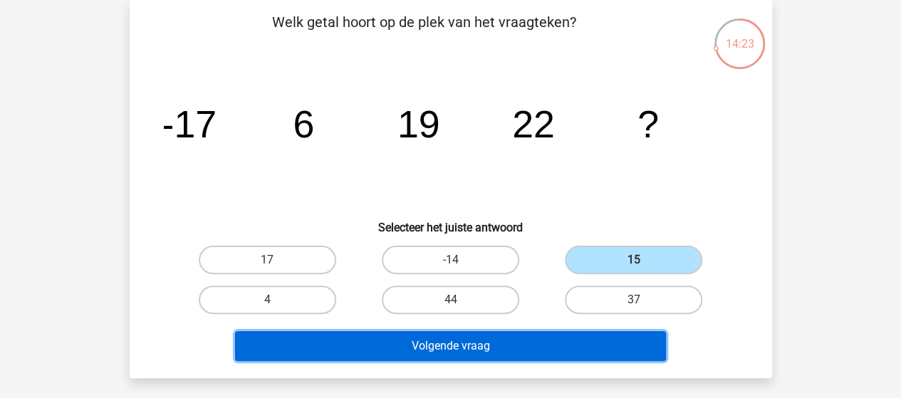
click at [491, 348] on button "Volgende vraag" at bounding box center [450, 346] width 431 height 30
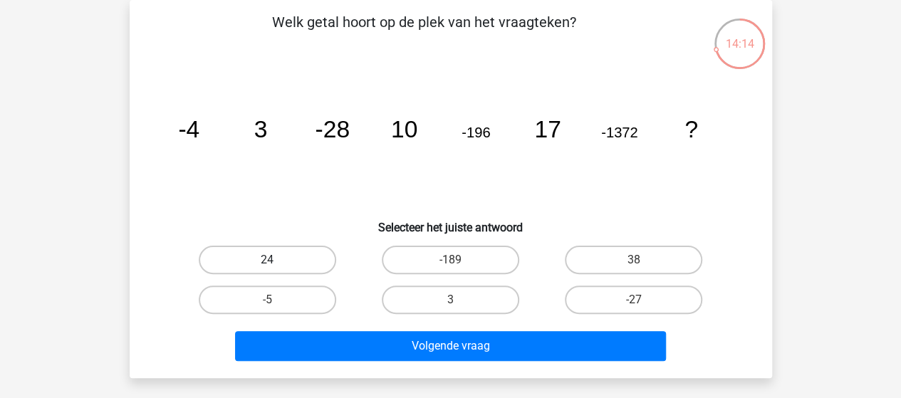
click at [295, 251] on label "24" at bounding box center [267, 260] width 137 height 28
click at [276, 260] on input "24" at bounding box center [271, 264] width 9 height 9
radio input "true"
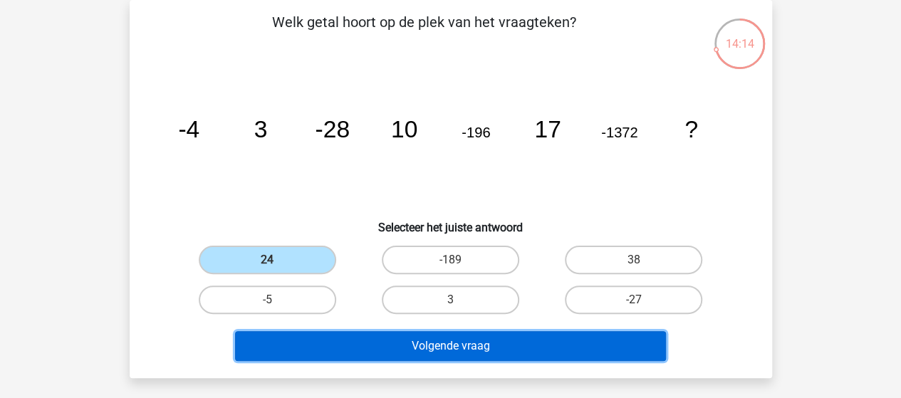
click at [442, 343] on button "Volgende vraag" at bounding box center [450, 346] width 431 height 30
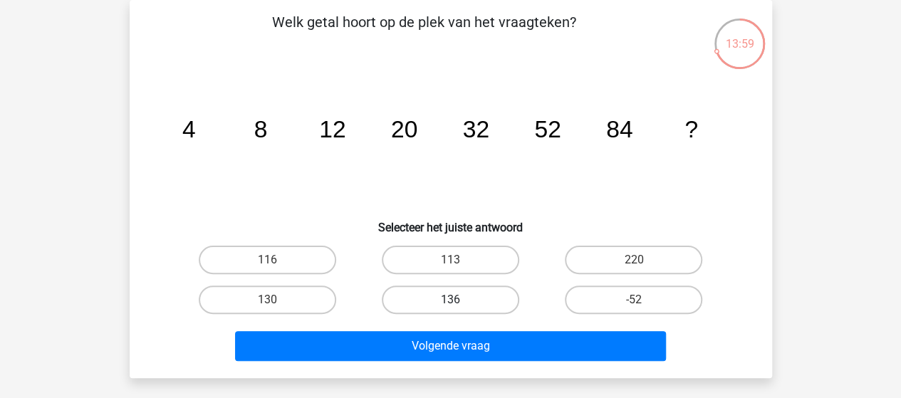
click at [462, 298] on label "136" at bounding box center [450, 300] width 137 height 28
click at [459, 300] on input "136" at bounding box center [454, 304] width 9 height 9
radio input "true"
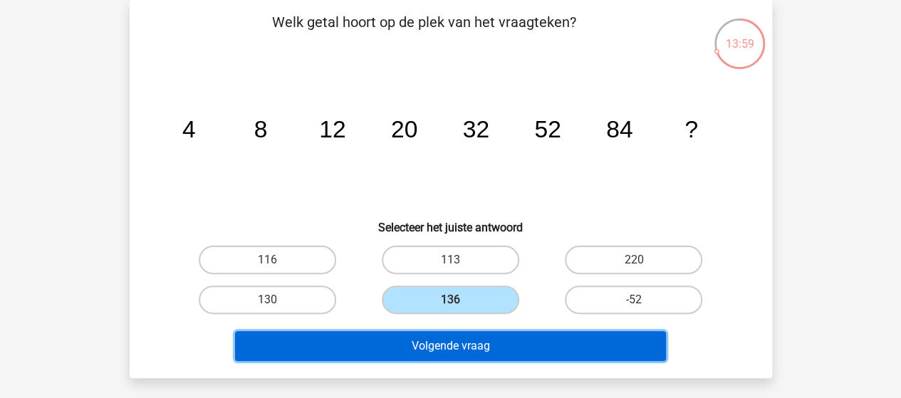
click at [467, 340] on button "Volgende vraag" at bounding box center [450, 346] width 431 height 30
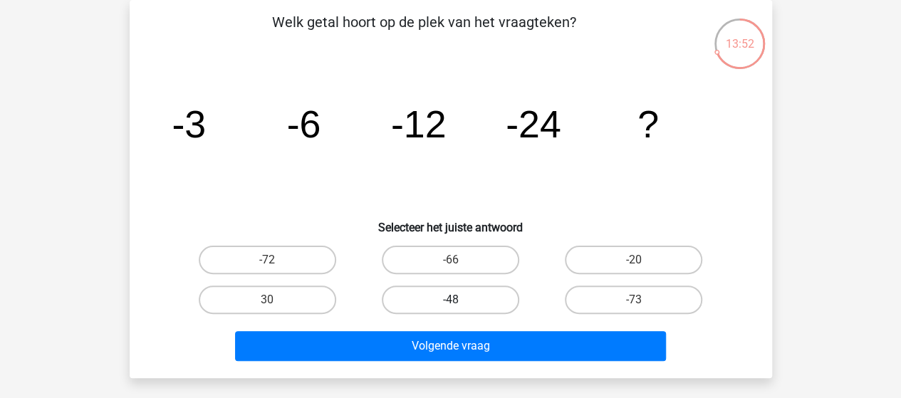
click at [462, 298] on label "-48" at bounding box center [450, 300] width 137 height 28
click at [459, 300] on input "-48" at bounding box center [454, 304] width 9 height 9
radio input "true"
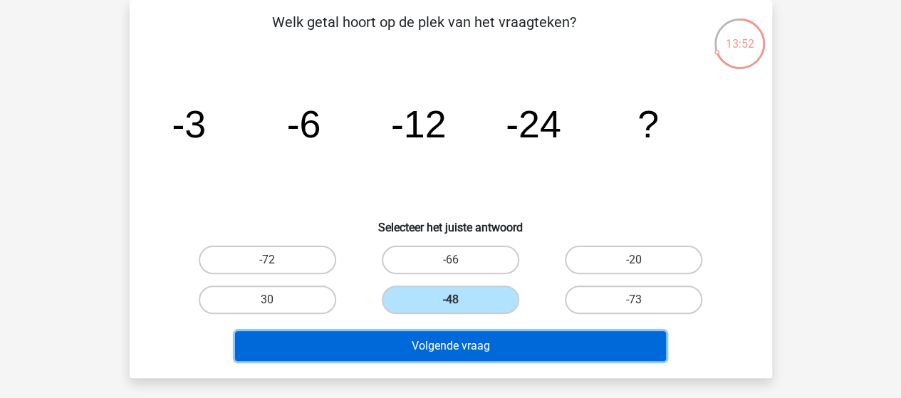
click at [459, 350] on button "Volgende vraag" at bounding box center [450, 346] width 431 height 30
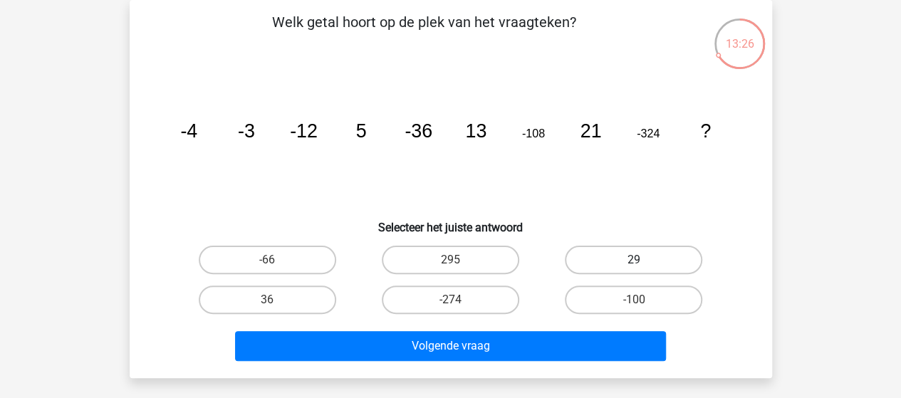
click at [649, 247] on label "29" at bounding box center [633, 260] width 137 height 28
click at [643, 260] on input "29" at bounding box center [638, 264] width 9 height 9
radio input "true"
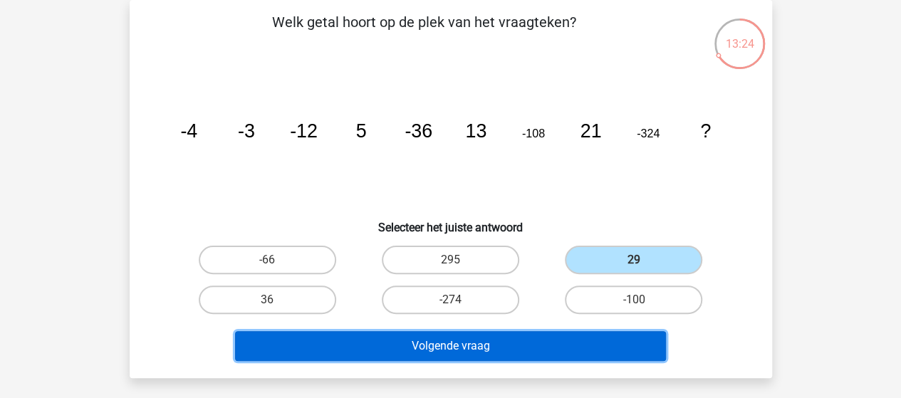
click at [547, 346] on button "Volgende vraag" at bounding box center [450, 346] width 431 height 30
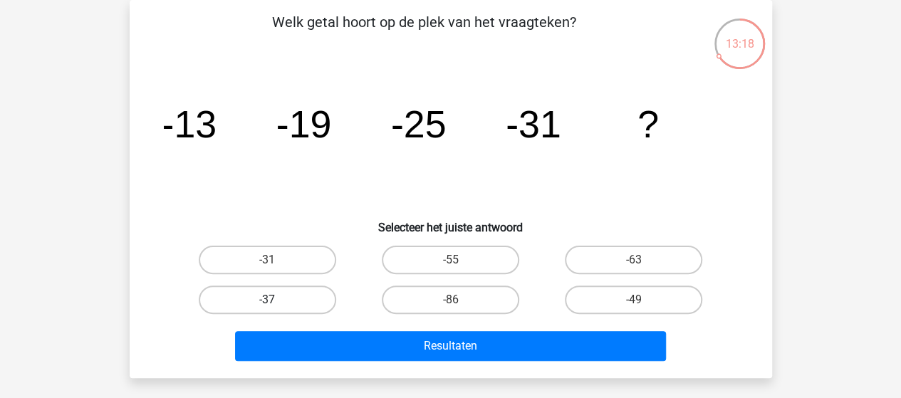
click at [299, 302] on label "-37" at bounding box center [267, 300] width 137 height 28
click at [276, 302] on input "-37" at bounding box center [271, 304] width 9 height 9
radio input "true"
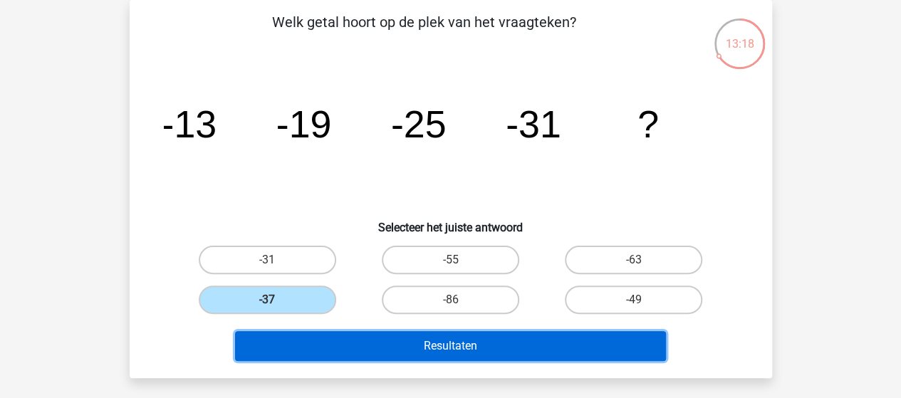
click at [394, 354] on button "Resultaten" at bounding box center [450, 346] width 431 height 30
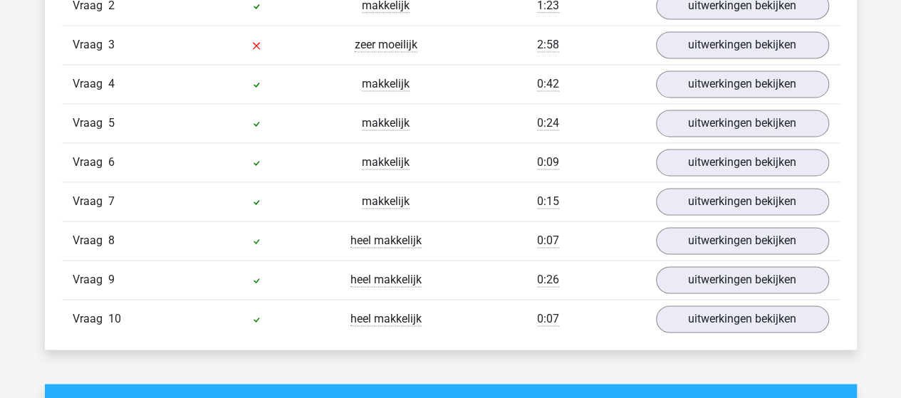
scroll to position [1068, 0]
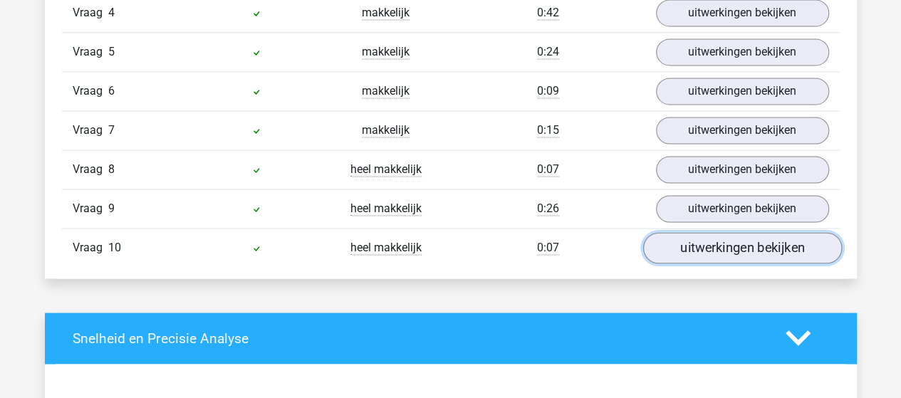
click at [700, 243] on link "uitwerkingen bekijken" at bounding box center [741, 247] width 199 height 31
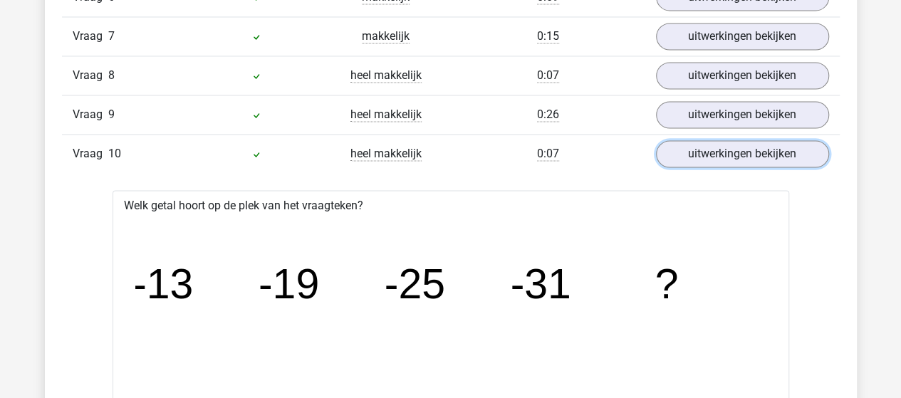
scroll to position [1140, 0]
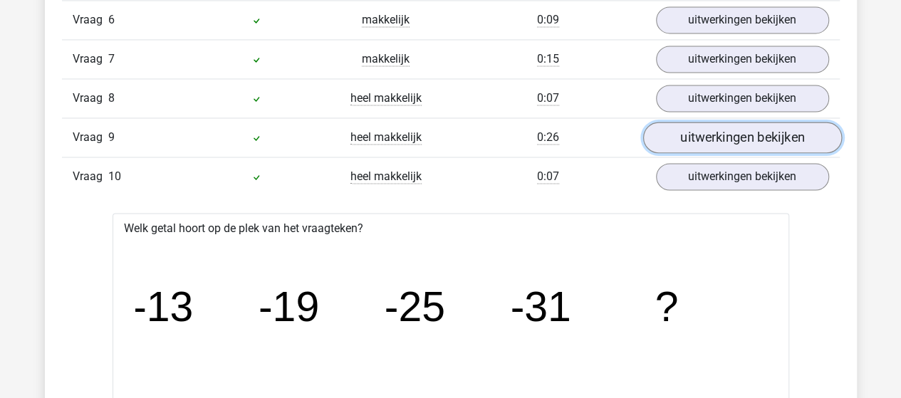
click at [706, 133] on link "uitwerkingen bekijken" at bounding box center [741, 137] width 199 height 31
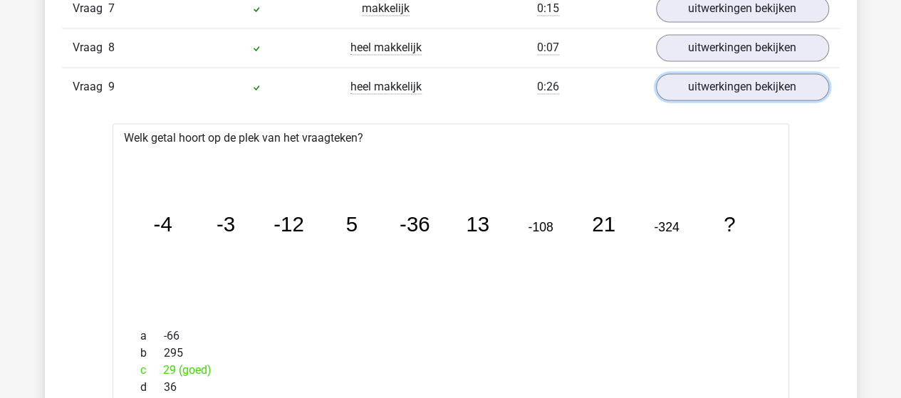
scroll to position [997, 0]
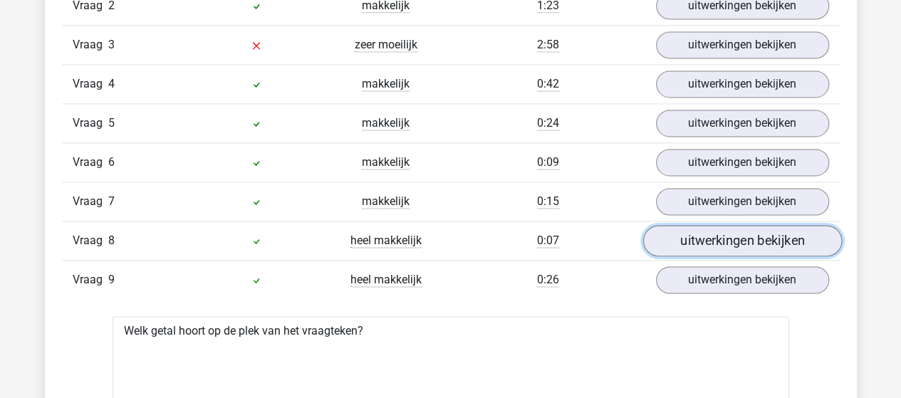
click at [703, 230] on link "uitwerkingen bekijken" at bounding box center [741, 240] width 199 height 31
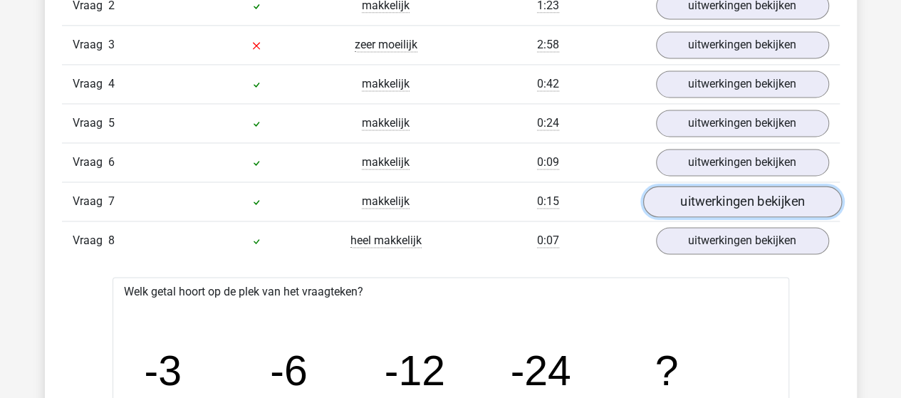
click at [698, 195] on link "uitwerkingen bekijken" at bounding box center [741, 201] width 199 height 31
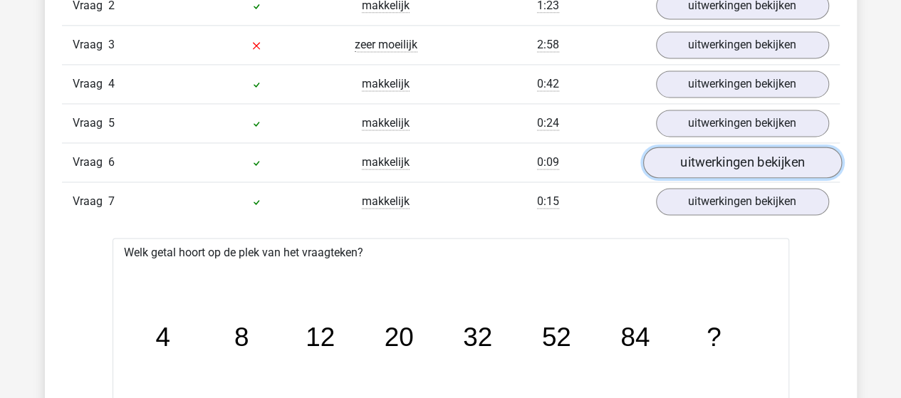
click at [709, 165] on link "uitwerkingen bekijken" at bounding box center [741, 162] width 199 height 31
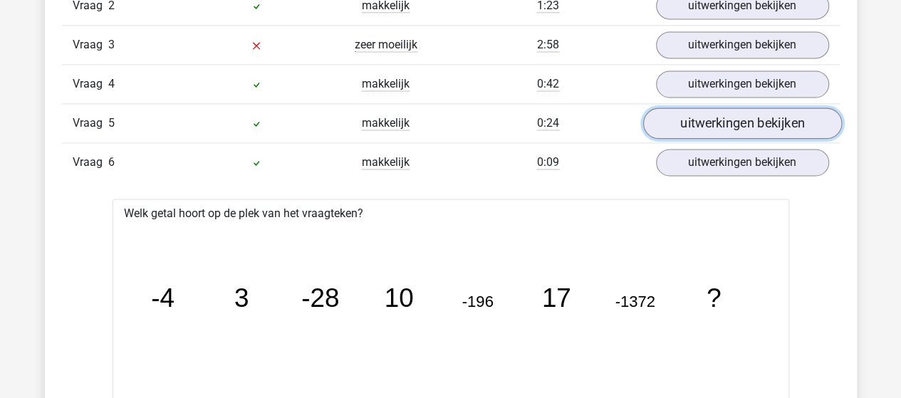
click at [716, 122] on link "uitwerkingen bekijken" at bounding box center [741, 123] width 199 height 31
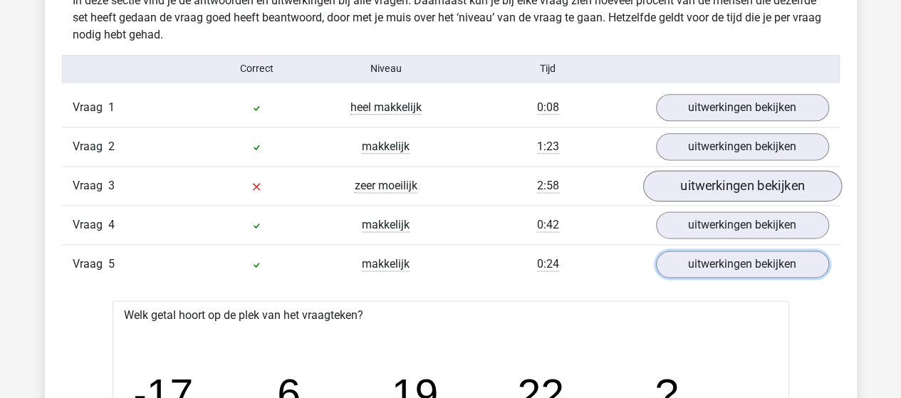
scroll to position [855, 0]
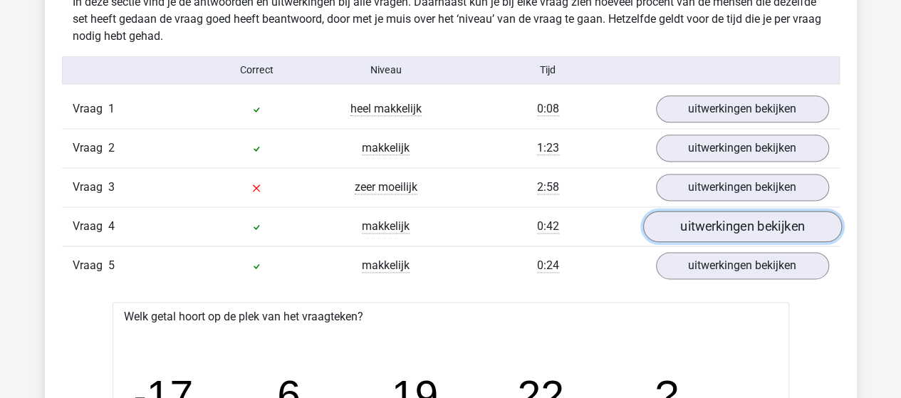
click at [704, 222] on link "uitwerkingen bekijken" at bounding box center [741, 226] width 199 height 31
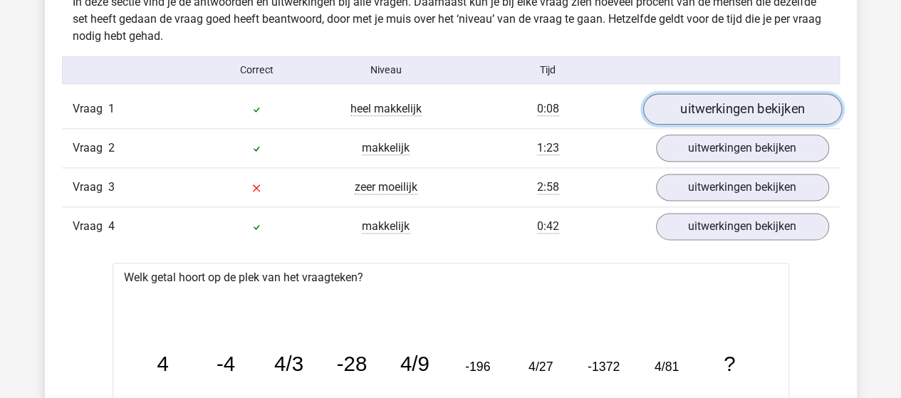
click at [724, 111] on link "uitwerkingen bekijken" at bounding box center [741, 108] width 199 height 31
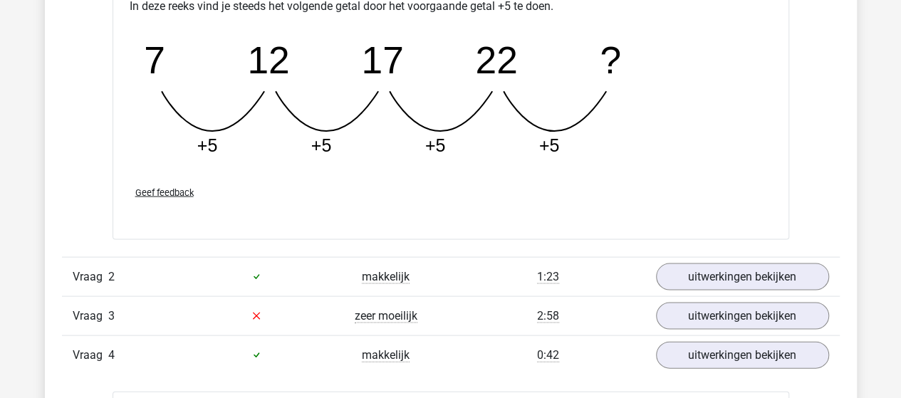
scroll to position [1353, 0]
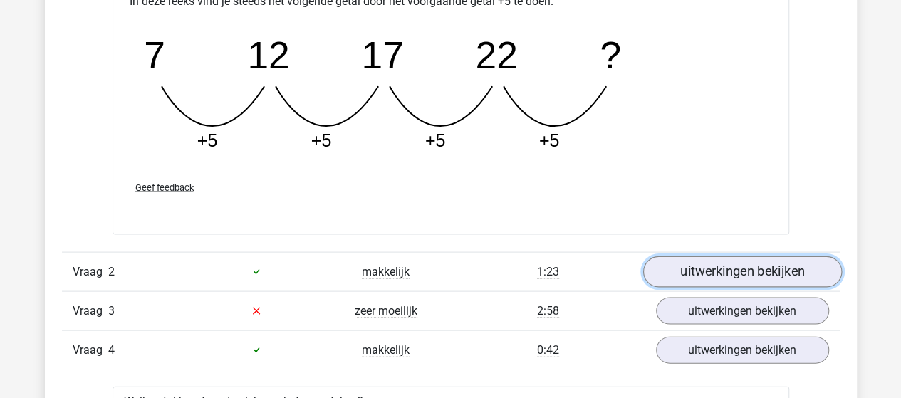
click at [713, 263] on link "uitwerkingen bekijken" at bounding box center [741, 271] width 199 height 31
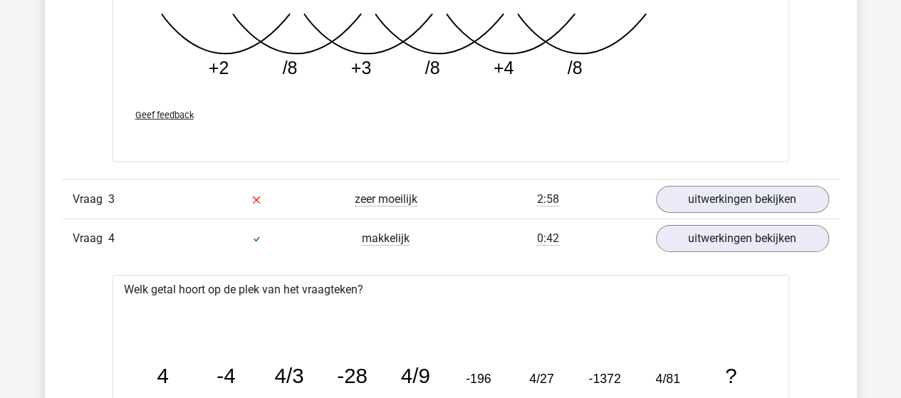
scroll to position [2279, 0]
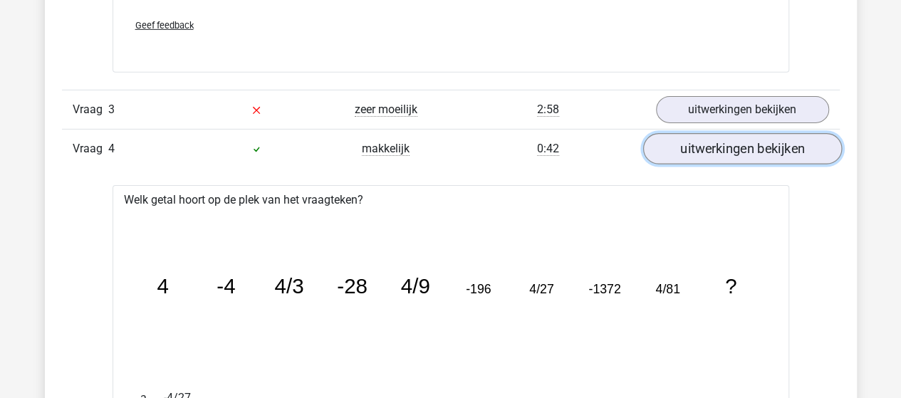
click at [730, 143] on link "uitwerkingen bekijken" at bounding box center [741, 149] width 199 height 31
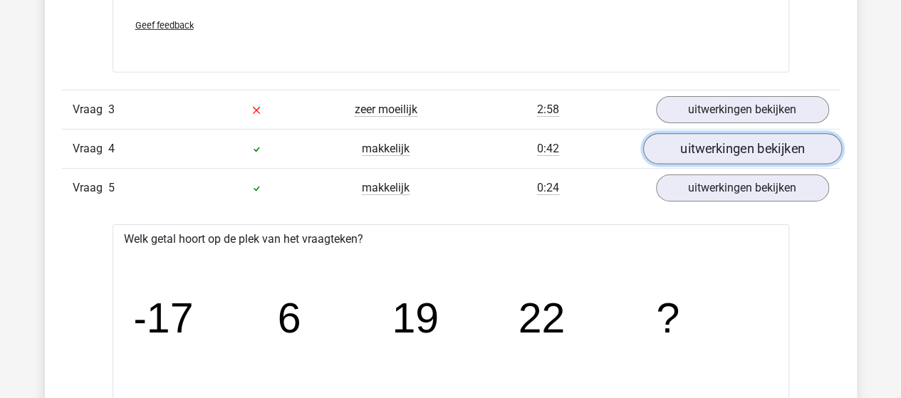
click at [730, 142] on link "uitwerkingen bekijken" at bounding box center [741, 149] width 199 height 31
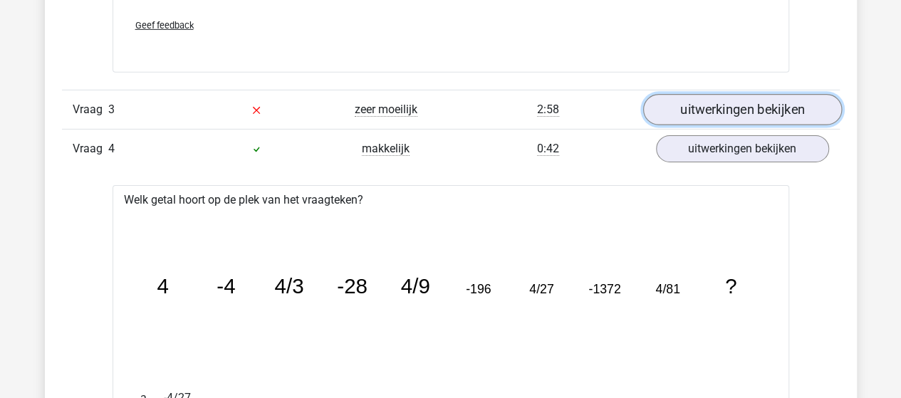
click at [721, 105] on link "uitwerkingen bekijken" at bounding box center [741, 110] width 199 height 31
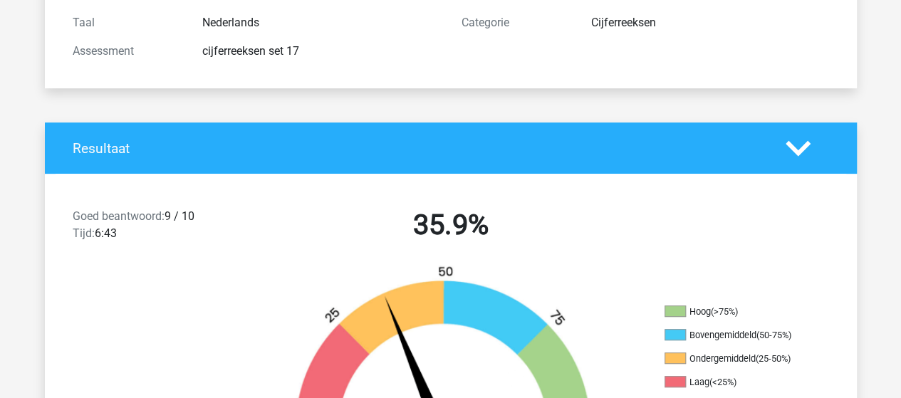
scroll to position [214, 0]
